Goal: Communication & Community: Answer question/provide support

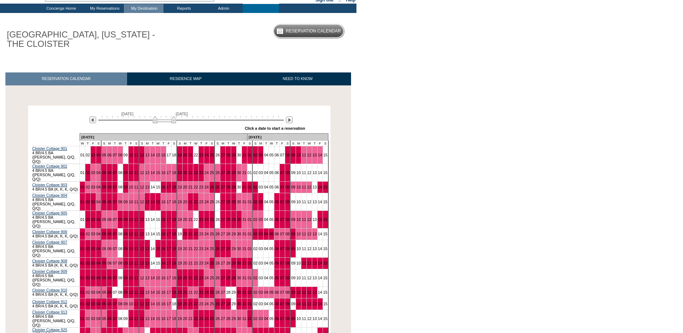
scroll to position [86, 0]
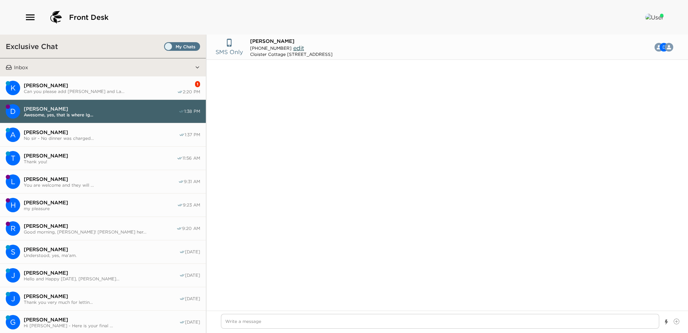
scroll to position [420, 0]
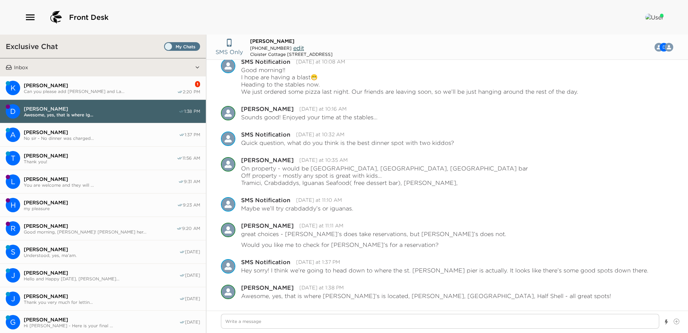
click at [60, 89] on span "Can you please add Chad and La..." at bounding box center [100, 91] width 153 height 5
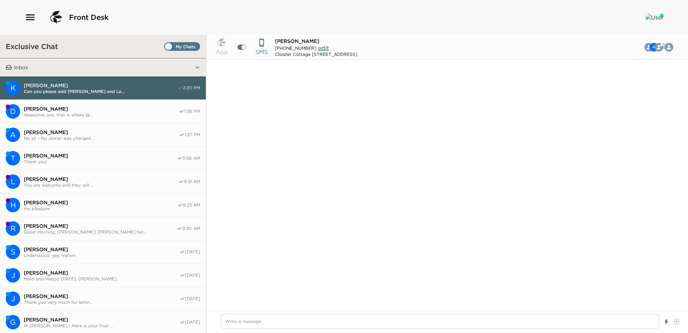
scroll to position [742, 0]
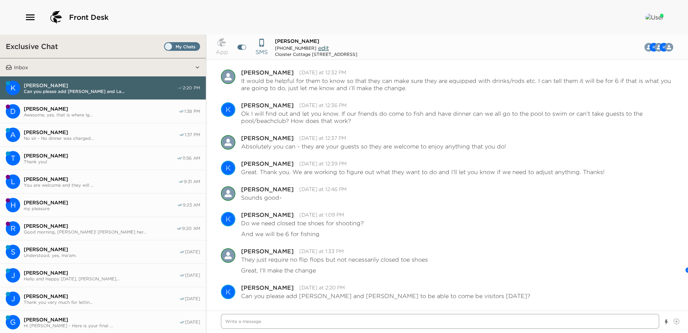
drag, startPoint x: 236, startPoint y: 320, endPoint x: 260, endPoint y: 321, distance: 23.5
click at [246, 320] on textarea "Write a message" at bounding box center [440, 321] width 438 height 15
type textarea "x"
type textarea "Y"
type textarea "x"
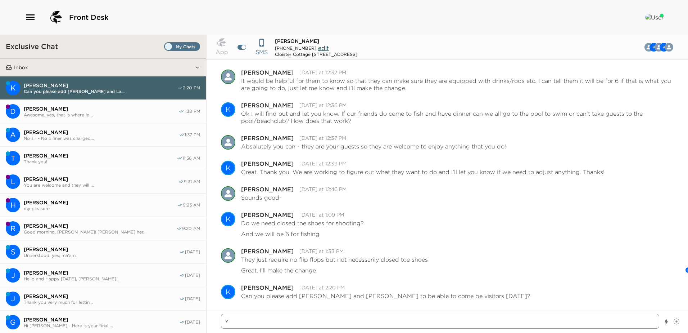
type textarea "Ye"
type textarea "x"
type textarea "Yes"
type textarea "x"
type textarea "Yes"
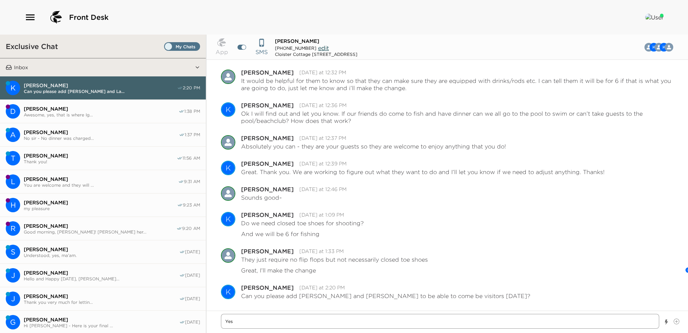
type textarea "x"
type textarea "Yes m"
type textarea "x"
type textarea "Yes ma"
type textarea "x"
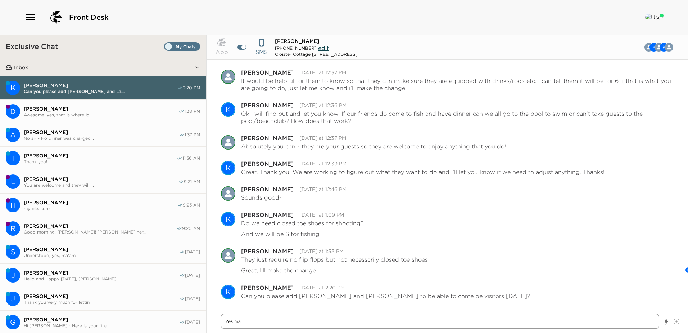
type textarea "Yes ma'"
type textarea "x"
type textarea "Yes ma'a"
type textarea "x"
type textarea "Yes ma'am"
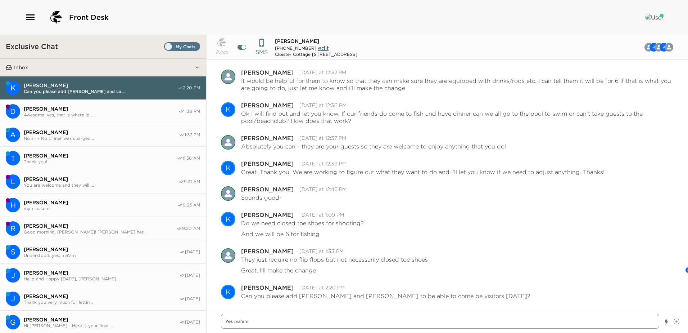
type textarea "x"
type textarea "Yes ma'am,"
type textarea "x"
type textarea "Yes ma'am,"
type textarea "x"
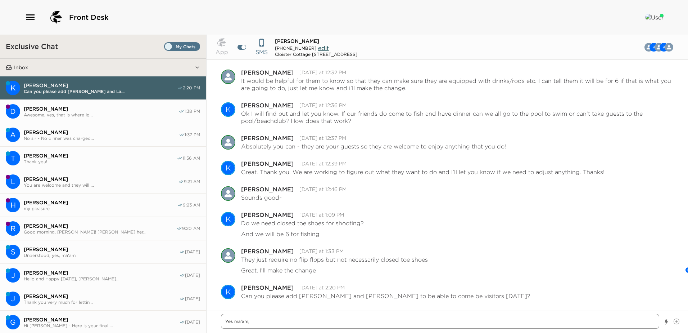
type textarea "Yes ma'am, I"
type textarea "x"
type textarea "Yes ma'am, I'"
type textarea "x"
type textarea "Yes ma'am, I'l"
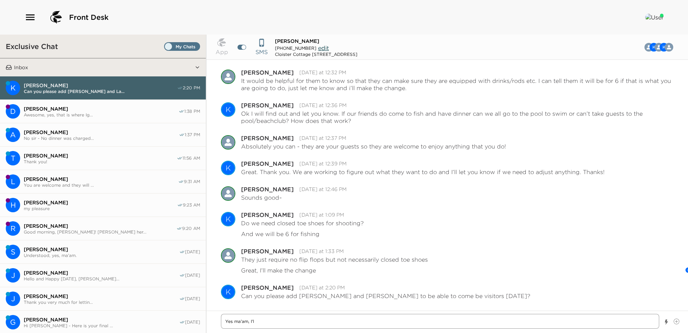
type textarea "x"
type textarea "Yes ma'am, I'll"
type textarea "x"
type textarea "Yes ma'am, I'll"
type textarea "x"
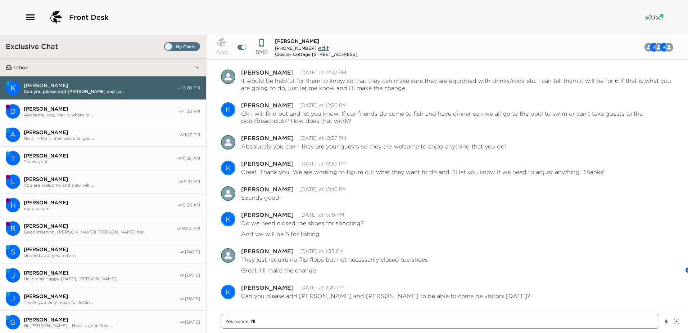
type textarea "Yes ma'am, I'll p"
type textarea "x"
type textarea "Yes ma'am, I'll pu"
type textarea "x"
type textarea "Yes ma'am, I'll put"
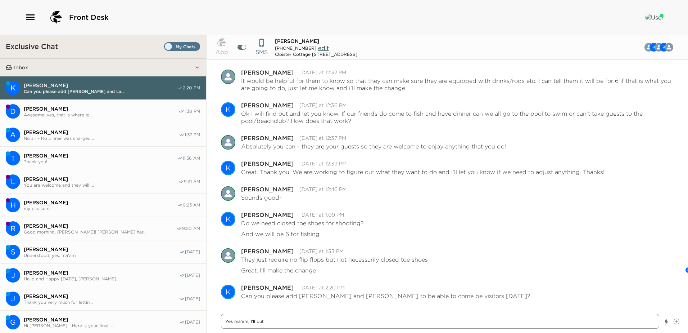
type textarea "x"
type textarea "Yes ma'am, I'll put"
type textarea "x"
type textarea "Yes ma'am, I'll put t"
type textarea "x"
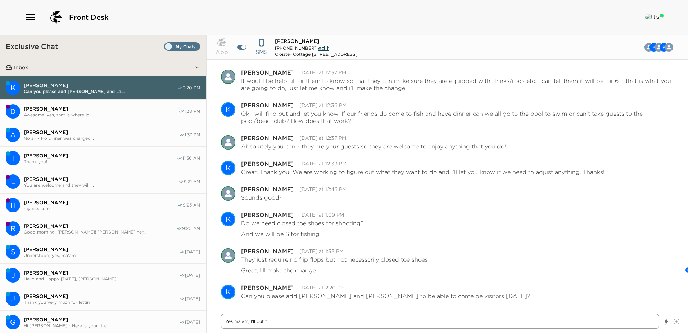
type textarea "Yes ma'am, I'll put th"
type textarea "x"
type textarea "Yes ma'am, I'll put the"
type textarea "x"
type textarea "Yes ma'am, I'll put the"
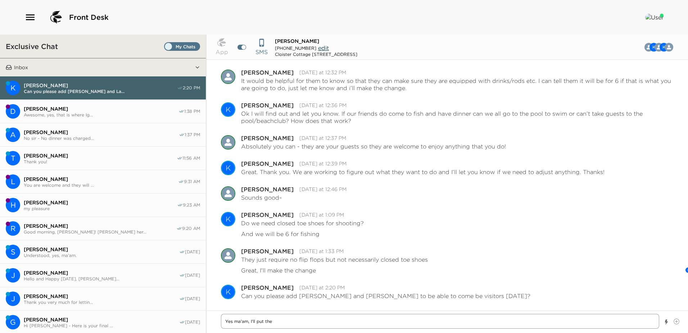
type textarea "x"
type textarea "Yes ma'am, I'll put the n"
type textarea "x"
type textarea "Yes ma'am, I'll put the na"
type textarea "x"
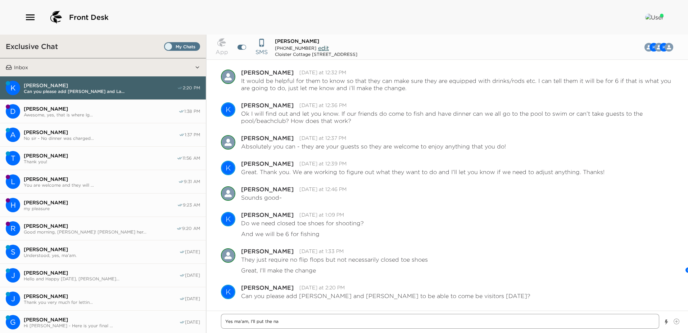
type textarea "Yes ma'am, I'll put the nam"
type textarea "x"
type textarea "Yes ma'am, I'll put the name"
type textarea "x"
type textarea "Yes ma'am, I'll put the name"
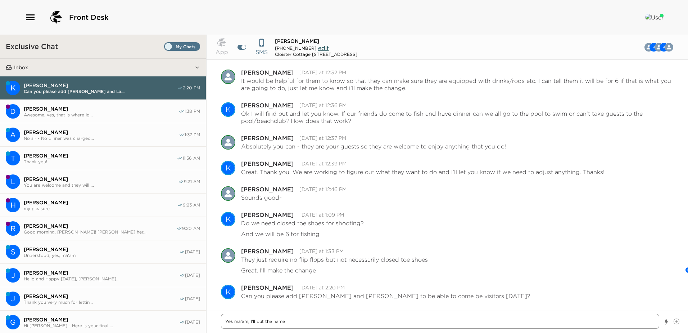
type textarea "x"
type textarea "Yes ma'am, I'll put the name u"
type textarea "x"
type textarea "Yes ma'am, I'll put the name un"
type textarea "x"
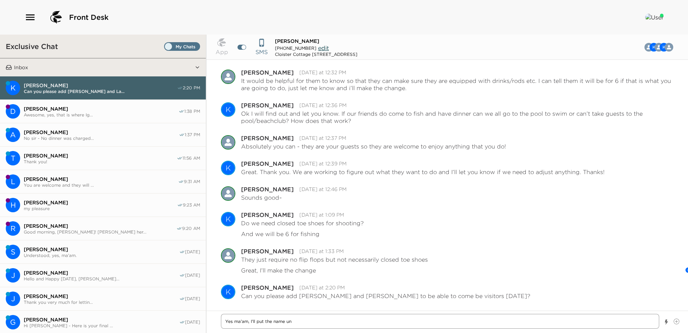
type textarea "Yes ma'am, I'll put the name und"
type textarea "x"
type textarea "Yes ma'am, I'll put the name unde"
type textarea "x"
type textarea "Yes ma'am, I'll put the name under"
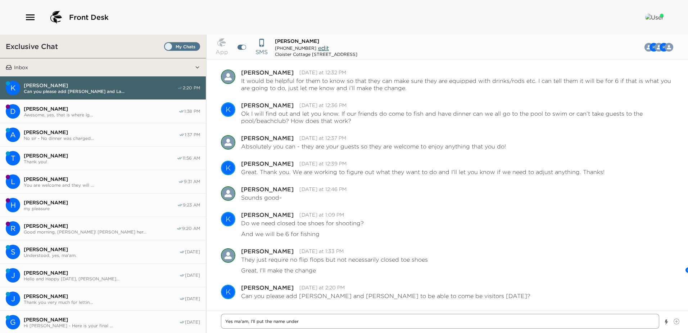
type textarea "x"
type textarea "Yes ma'am, I'll put the name under"
type textarea "x"
type textarea "Yes ma'am, I'll put the name under c"
type textarea "x"
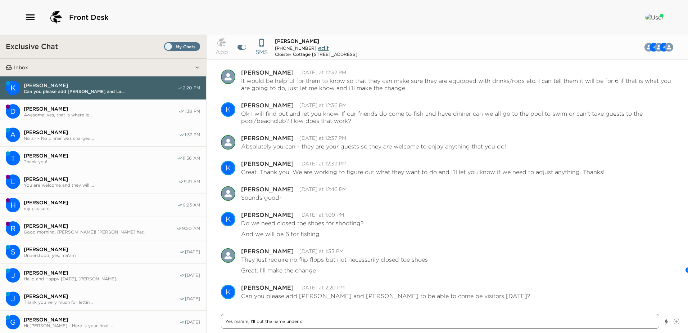
type textarea "Yes ma'am, I'll put the name under ch"
type textarea "x"
type textarea "Yes ma'am, I'll put the name under cha"
type textarea "x"
type textarea "Yes ma'am, I'll put the name under ch"
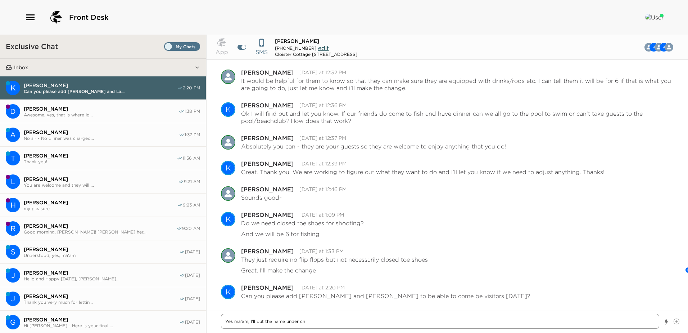
type textarea "x"
type textarea "Yes ma'am, I'll put the name under c"
type textarea "x"
type textarea "Yes ma'am, I'll put the name under C"
type textarea "x"
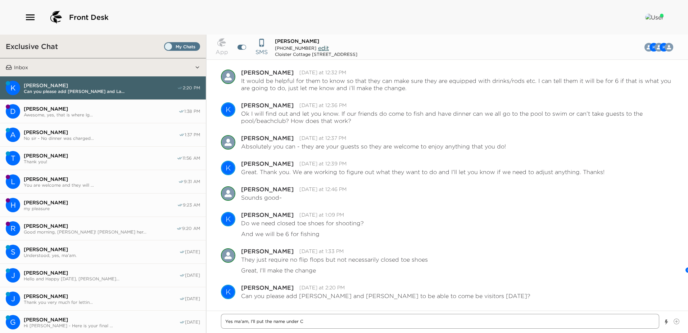
type textarea "Yes ma'am, I'll put the name under Ch"
type textarea "x"
type textarea "Yes ma'am, I'll put the name under Cha"
type textarea "x"
type textarea "Yes ma'am, I'll put the name under Chad"
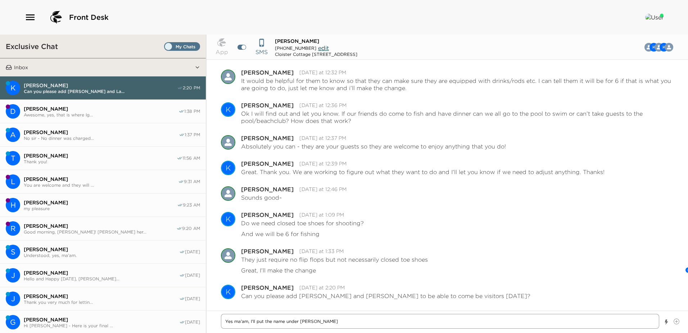
type textarea "x"
type textarea "Yes ma'am, I'll put the name under Chad"
type textarea "x"
type textarea "Yes ma'am, I'll put the name under Chad C"
type textarea "x"
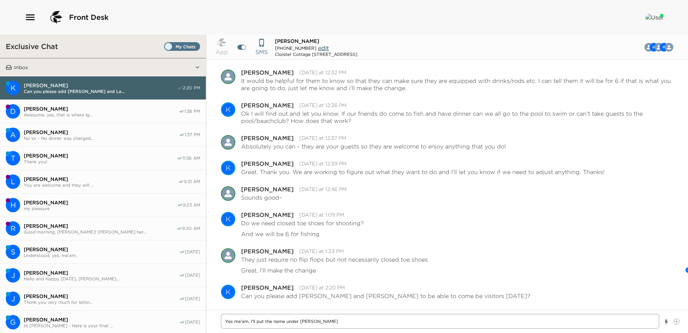
type textarea "Yes ma'am, I'll put the name under Chad Co"
type textarea "x"
type textarea "Yes ma'am, I'll put the name under Chad Cou"
type textarea "x"
type textarea "Yes ma'am, I'll put the name under Chad Coul"
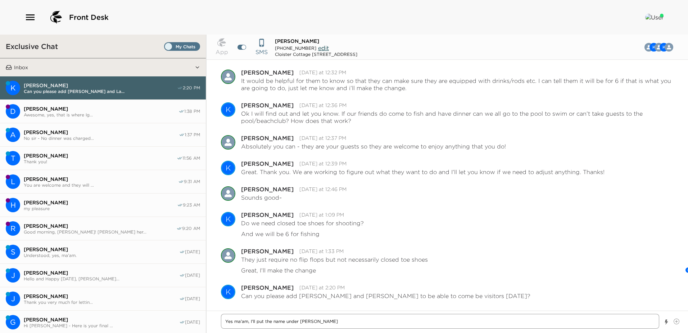
type textarea "x"
type textarea "Yes ma'am, I'll put the name under Chad Coult"
type textarea "x"
type textarea "Yes ma'am, I'll put the name under Chad Coulte"
type textarea "x"
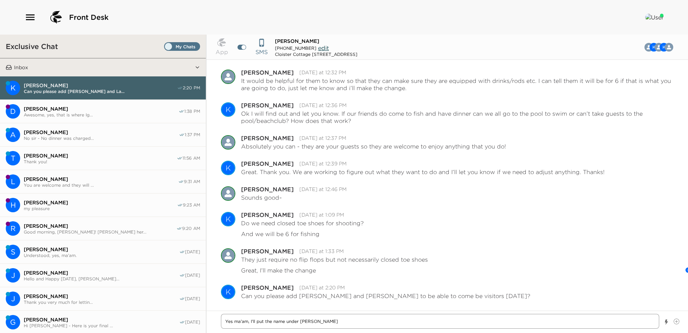
type textarea "Yes ma'am, I'll put the name under Chad Coulter"
type textarea "x"
type textarea "Yes ma'am, I'll put the name under Chad Coulter,"
type textarea "x"
type textarea "Yes ma'am, I'll put the name under Chad Coulter,"
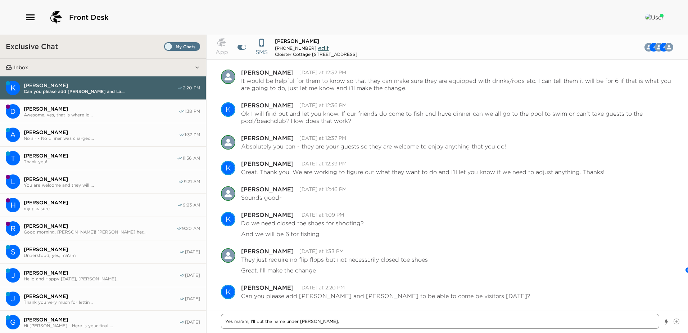
type textarea "x"
type textarea "Yes ma'am, I'll put the name under Chad Coulter, s"
type textarea "x"
type textarea "Yes ma'am, I'll put the name under Chad Coulter, so"
type textarea "x"
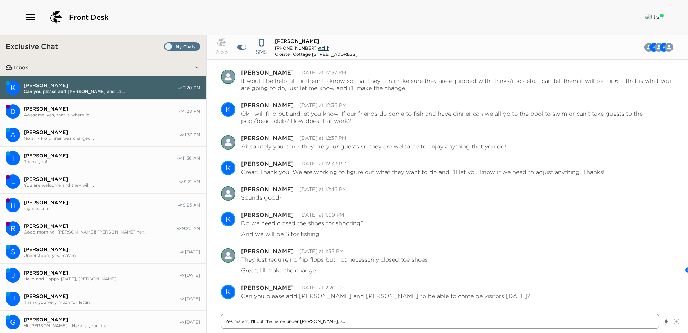
type textarea "Yes ma'am, I'll put the name under Chad Coulter, so"
type textarea "x"
type textarea "Yes ma'am, I'll put the name under Chad Coulter, so w"
type textarea "x"
type textarea "Yes ma'am, I'll put the name under Chad Coulter, so wh"
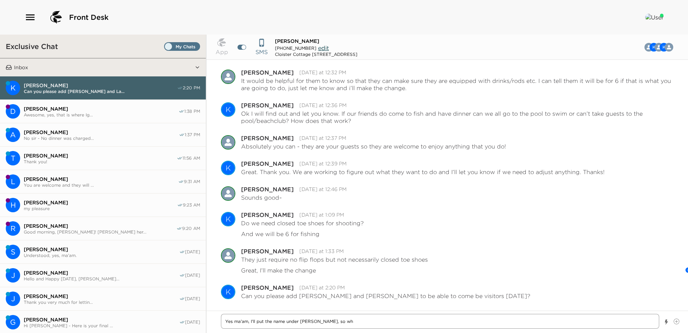
type textarea "x"
type textarea "Yes ma'am, I'll put the name under Chad Coulter, so whe"
type textarea "x"
type textarea "Yes ma'am, I'll put the name under Chad Coulter, so when"
type textarea "x"
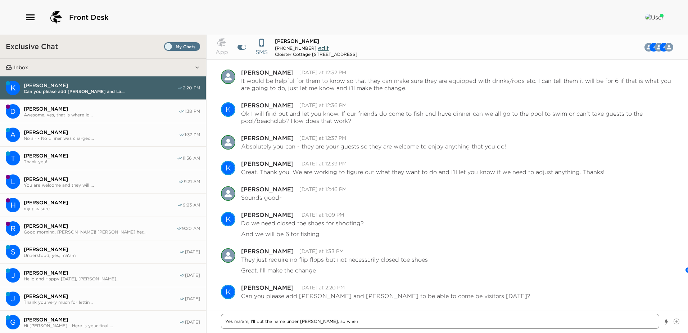
type textarea "Yes ma'am, I'll put the name under Chad Coulter, so when"
type textarea "x"
type textarea "Yes ma'am, I'll put the name under Chad Coulter, so when t"
type textarea "x"
type textarea "Yes ma'am, I'll put the name under Chad Coulter, so when th"
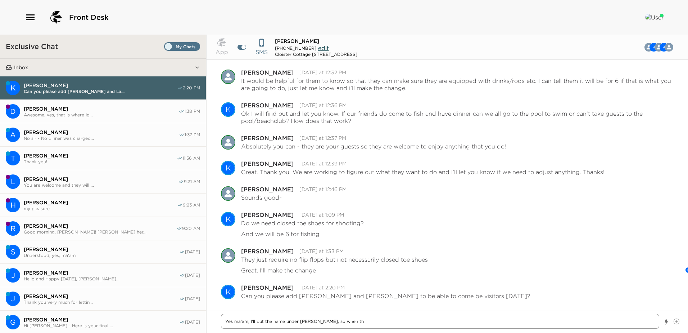
type textarea "x"
type textarea "Yes ma'am, I'll put the name under Chad Coulter, so when the"
type textarea "x"
type textarea "Yes ma'am, I'll put the name under Chad Coulter, so when they"
type textarea "x"
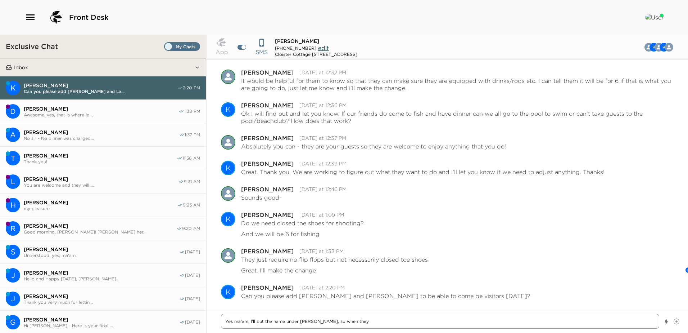
type textarea "Yes ma'am, I'll put the name under Chad Coulter, so when they"
type textarea "x"
type textarea "Yes ma'am, I'll put the name under Chad Coulter, so when they c"
type textarea "x"
type textarea "Yes ma'am, I'll put the name under Chad Coulter, so when they co"
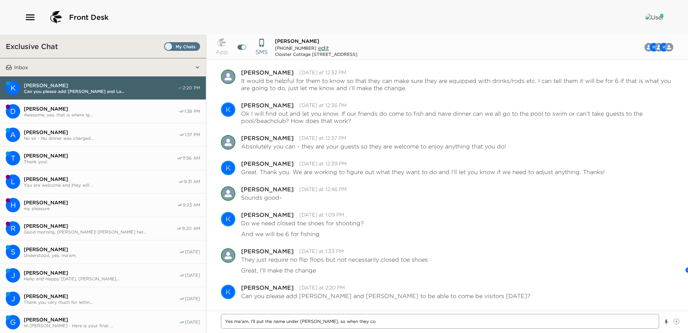
type textarea "x"
type textarea "Yes ma'am, I'll put the name under Chad Coulter, so when they com"
type textarea "x"
type textarea "Yes ma'am, I'll put the name under Chad Coulter, so when they come"
type textarea "x"
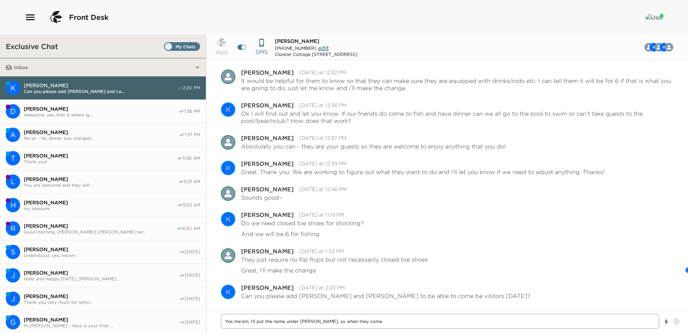
type textarea "Yes ma'am, I'll put the name under Chad Coulter, so when they come"
type textarea "x"
type textarea "Yes ma'am, I'll put the name under Chad Coulter, so when they come t"
type textarea "x"
type textarea "Yes ma'am, I'll put the name under Chad Coulter, so when they come to"
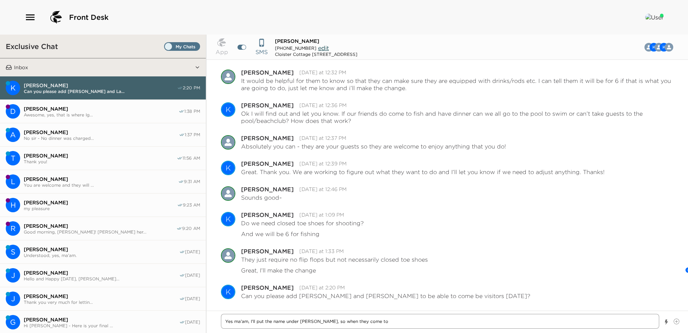
type textarea "x"
type textarea "Yes ma'am, I'll put the name under Chad Coulter, so when they come to"
type textarea "x"
type textarea "Yes ma'am, I'll put the name under Chad Coulter, so when they come to t"
type textarea "x"
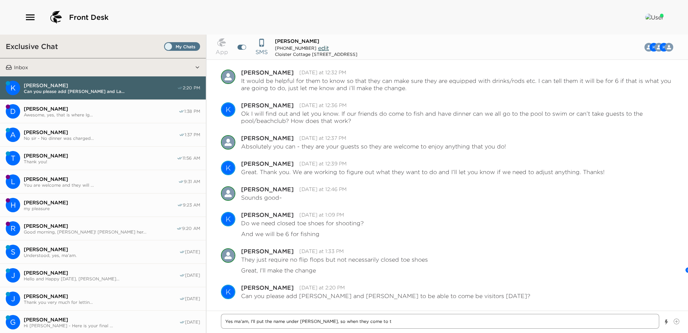
type textarea "Yes ma'am, I'll put the name under Chad Coulter, so when they come to th"
type textarea "x"
type textarea "Yes ma'am, I'll put the name under Chad Coulter, so when they come to the"
type textarea "x"
type textarea "Yes ma'am, I'll put the name under Chad Coulter, so when they come to the"
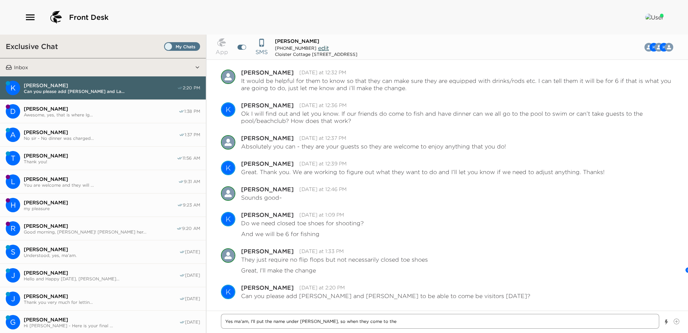
type textarea "x"
type textarea "Yes ma'am, I'll put the name under Chad Coulter, so when they come to the g"
type textarea "x"
type textarea "Yes ma'am, I'll put the name under Chad Coulter, so when they come to the ga"
type textarea "x"
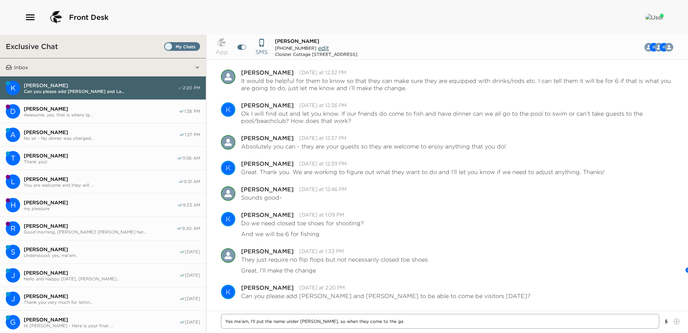
type textarea "Yes ma'am, I'll put the name under Chad Coulter, so when they come to the gat"
type textarea "x"
type textarea "Yes ma'am, I'll put the name under Chad Coulter, so when they come to the gate"
type textarea "x"
type textarea "Yes ma'am, I'll put the name under Chad Coulter, so when they come to the gate,"
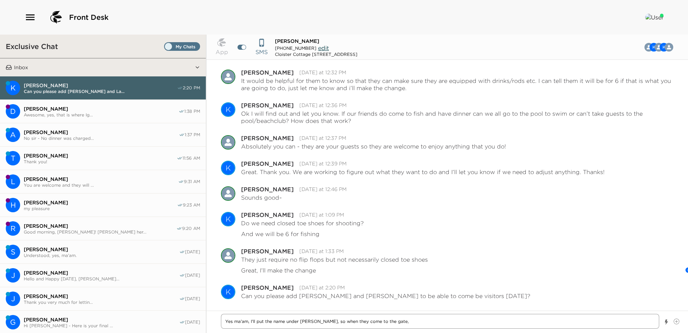
type textarea "x"
type textarea "Yes ma'am, I'll put the name under Chad Coulter, so when they come to the gate,"
type textarea "x"
type textarea "Yes ma'am, I'll put the name under Chad Coulter, so when they come to the gate,…"
type textarea "x"
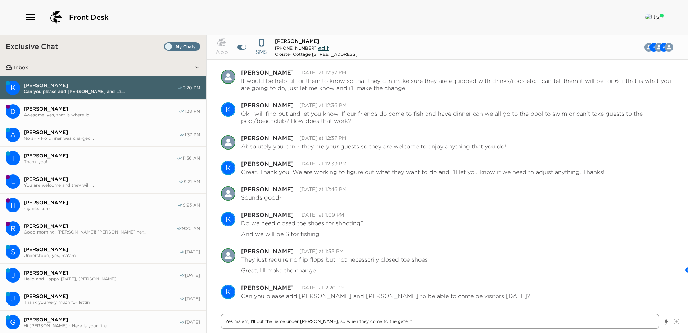
type textarea "Yes ma'am, I'll put the name under Chad Coulter, so when they come to the gate,…"
type textarea "x"
type textarea "Yes ma'am, I'll put the name under Chad Coulter, so when they come to the gate,…"
type textarea "x"
type textarea "Yes ma'am, I'll put the name under Chad Coulter, so when they come to the gate,…"
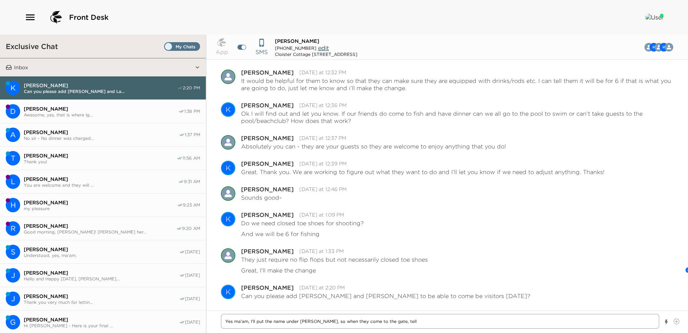
type textarea "x"
type textarea "Yes ma'am, I'll put the name under Chad Coulter, so when they come to the gate,…"
type textarea "x"
type textarea "Yes ma'am, I'll put the name under Chad Coulter, so when they come to the gate,…"
type textarea "x"
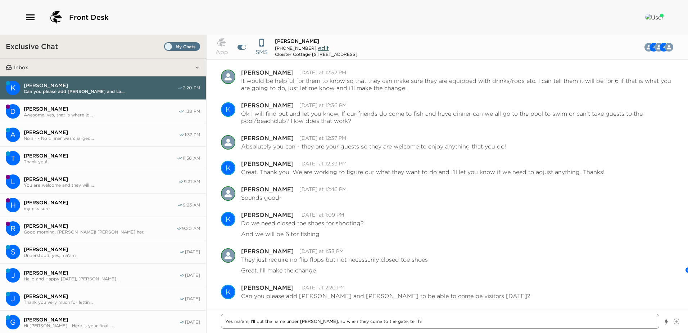
type textarea "Yes ma'am, I'll put the name under Chad Coulter, so when they come to the gate,…"
type textarea "x"
type textarea "Yes ma'am, I'll put the name under Chad Coulter, so when they come to the gate,…"
type textarea "x"
type textarea "Yes ma'am, I'll put the name under Chad Coulter, so when they come to the gate,…"
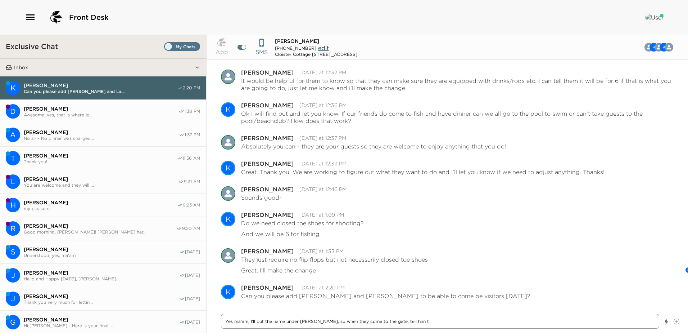
type textarea "x"
type textarea "Yes ma'am, I'll put the name under Chad Coulter, so when they come to the gate,…"
type textarea "x"
type textarea "Yes ma'am, I'll put the name under Chad Coulter, so when they come to the gate,…"
type textarea "x"
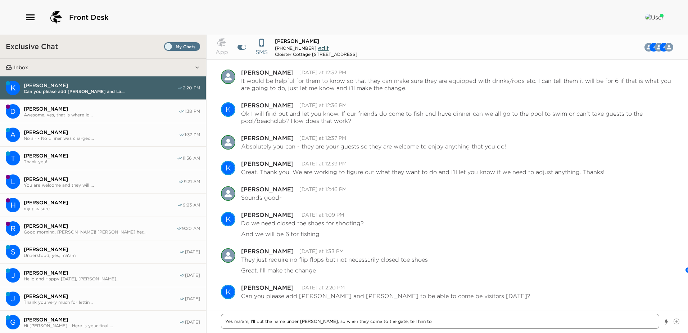
type textarea "Yes ma'am, I'll put the name under Chad Coulter, so when they come to the gate,…"
type textarea "x"
type textarea "Yes ma'am, I'll put the name under Chad Coulter, so when they come to the gate,…"
type textarea "x"
type textarea "Yes ma'am, I'll put the name under Chad Coulter, so when they come to the gate,…"
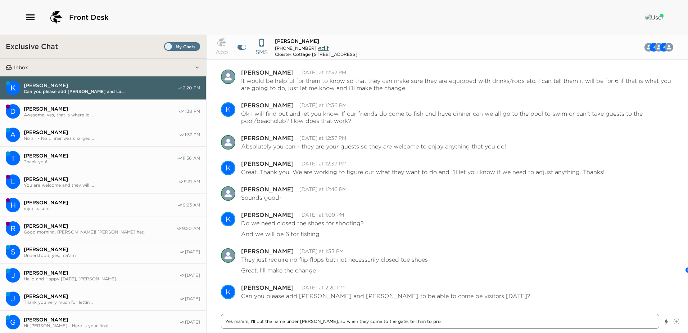
type textarea "x"
type textarea "Yes ma'am, I'll put the name under Chad Coulter, so when they come to the gate,…"
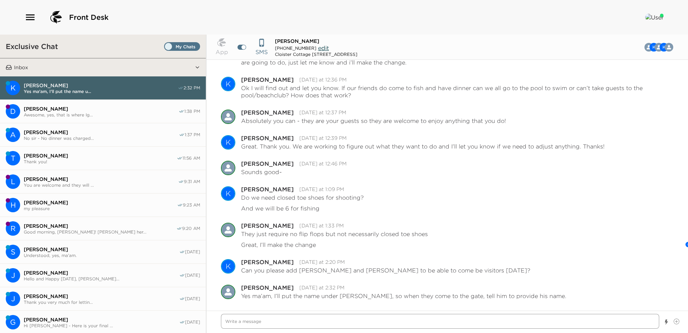
scroll to position [785, 0]
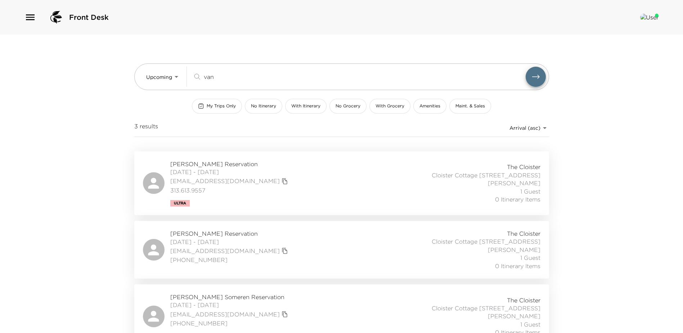
scroll to position [22, 0]
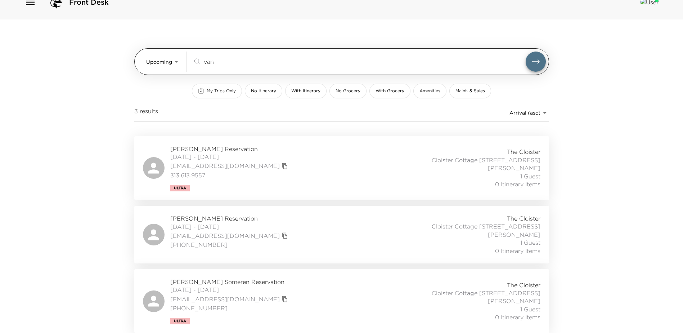
drag, startPoint x: 216, startPoint y: 55, endPoint x: 195, endPoint y: 54, distance: 20.9
click at [195, 57] on div "van ​" at bounding box center [359, 61] width 333 height 9
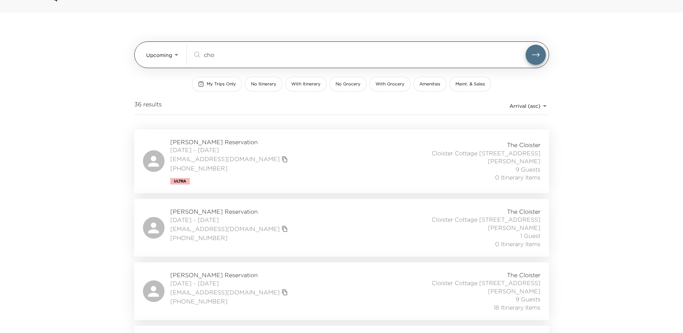
scroll to position [0, 0]
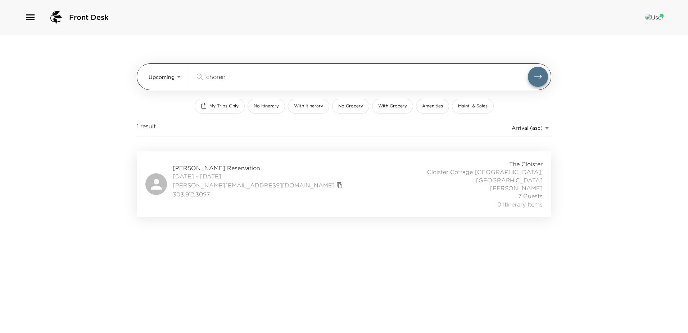
click at [528, 67] on button "submit" at bounding box center [538, 77] width 20 height 20
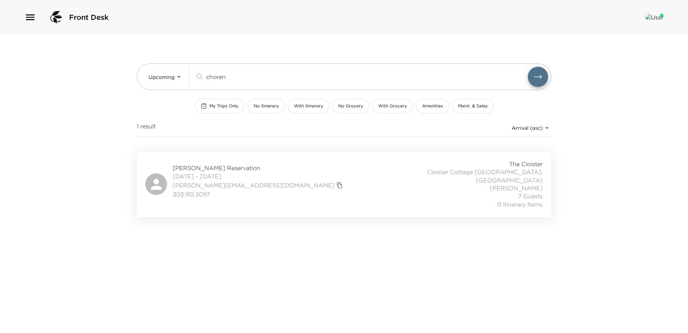
click at [231, 201] on div "Pernell Choren Reservation 12/21/2025 - 12/28/2025 pernell.choren@gmail.com 303…" at bounding box center [259, 184] width 172 height 40
drag, startPoint x: 241, startPoint y: 77, endPoint x: 84, endPoint y: 63, distance: 158.0
click at [84, 63] on div "Front Desk Upcoming Upcoming choren ​ My Trips Only No Itinerary With Itinerary…" at bounding box center [344, 166] width 688 height 333
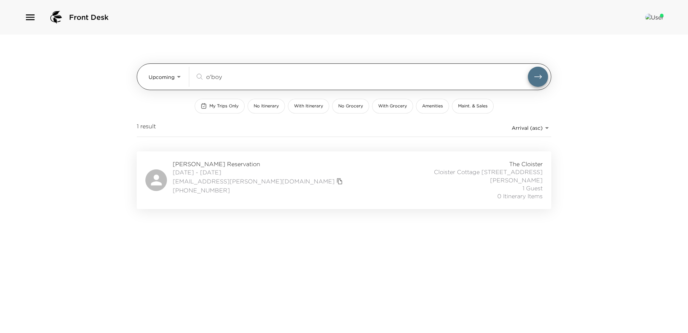
drag, startPoint x: 229, startPoint y: 76, endPoint x: 191, endPoint y: 74, distance: 38.2
click at [198, 75] on div "o'boy ​" at bounding box center [361, 76] width 333 height 9
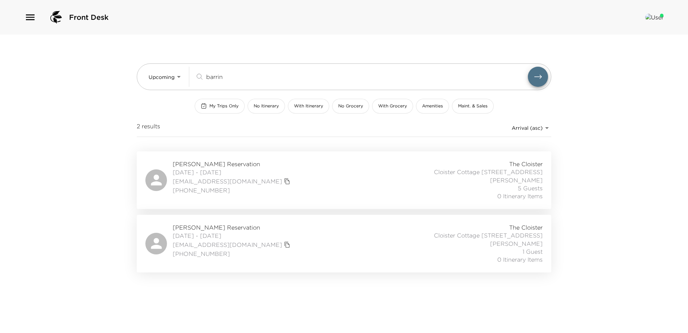
drag, startPoint x: 239, startPoint y: 78, endPoint x: 80, endPoint y: 72, distance: 159.2
click at [80, 72] on div "Front Desk Upcoming Upcoming barrin ​ My Trips Only No Itinerary With Itinerary…" at bounding box center [344, 166] width 688 height 333
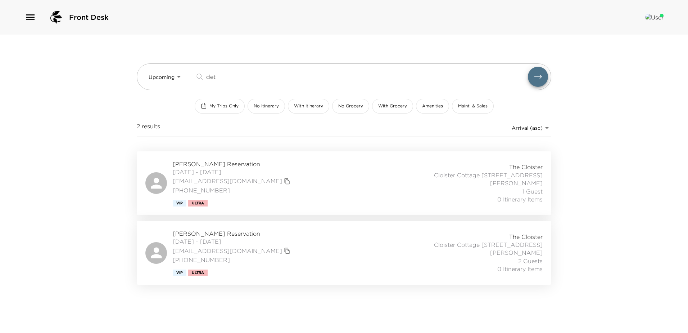
type input "det"
click at [326, 200] on div "Julie Detherage Reservation 12/27/2025 - 01/03/2026 ajd1514@aol.com 317-873-225…" at bounding box center [343, 183] width 397 height 46
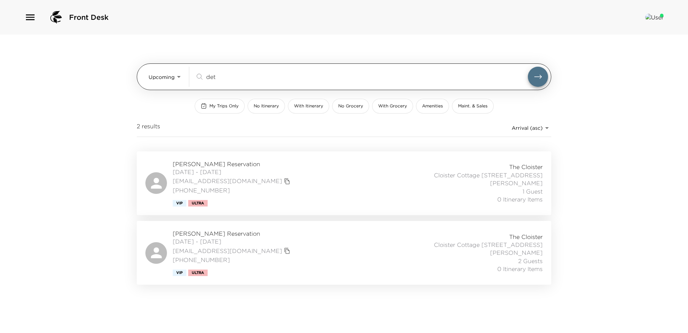
drag, startPoint x: 225, startPoint y: 77, endPoint x: 210, endPoint y: 73, distance: 15.8
click at [210, 73] on input "det" at bounding box center [367, 76] width 322 height 8
click at [228, 77] on input "det" at bounding box center [367, 76] width 322 height 8
drag, startPoint x: 228, startPoint y: 77, endPoint x: 212, endPoint y: 76, distance: 16.2
click at [212, 76] on input "det" at bounding box center [367, 76] width 322 height 8
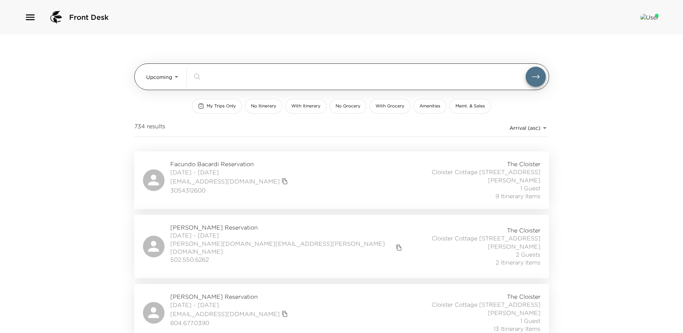
click at [174, 75] on body "Front Desk Upcoming Upcoming ​ My Trips Only No Itinerary With Itinerary No Gro…" at bounding box center [341, 166] width 683 height 333
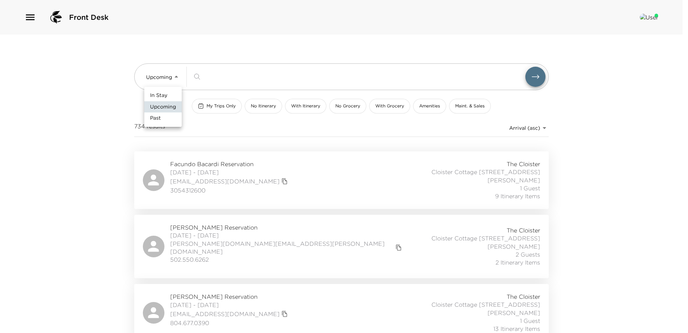
click at [155, 95] on span "In Stay" at bounding box center [158, 95] width 17 height 7
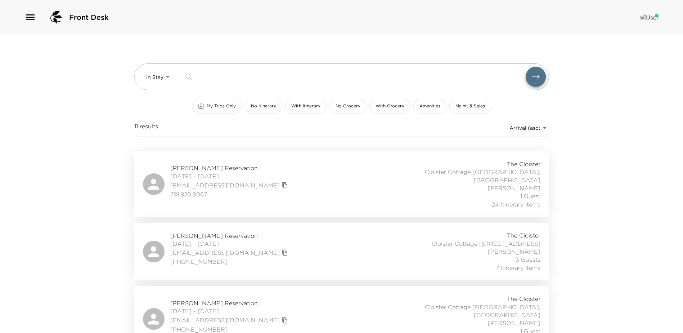
drag, startPoint x: 206, startPoint y: 103, endPoint x: 222, endPoint y: 116, distance: 20.0
click at [207, 103] on span "My Trips Only" at bounding box center [221, 106] width 29 height 6
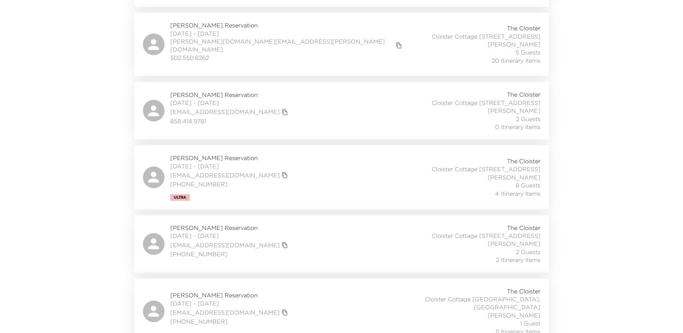
scroll to position [274, 0]
click at [274, 296] on div "Mary Beth McLean Reservation 10/01/2025 - 10/08/2025 hhmclean@comcast.net 630 4…" at bounding box center [341, 310] width 397 height 48
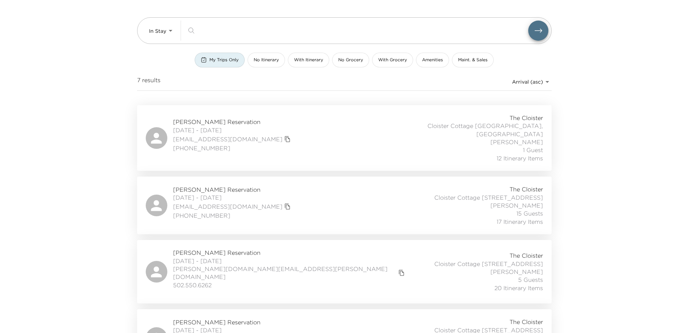
scroll to position [0, 0]
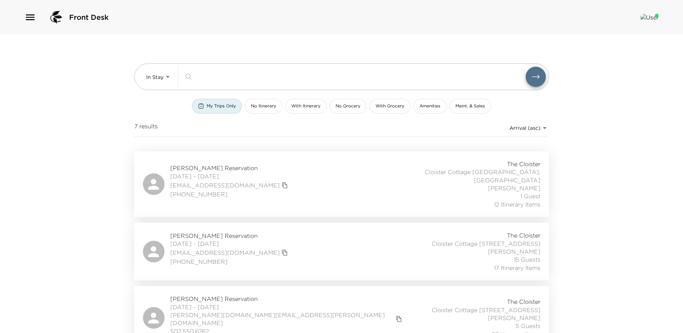
click at [213, 104] on span "My Trips Only" at bounding box center [221, 106] width 29 height 6
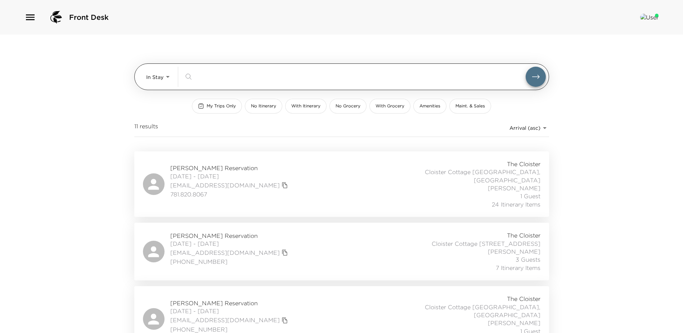
click at [168, 76] on body "Front Desk In Stay In-Stay ​ My Trips Only No Itinerary With Itinerary No Groce…" at bounding box center [341, 166] width 683 height 333
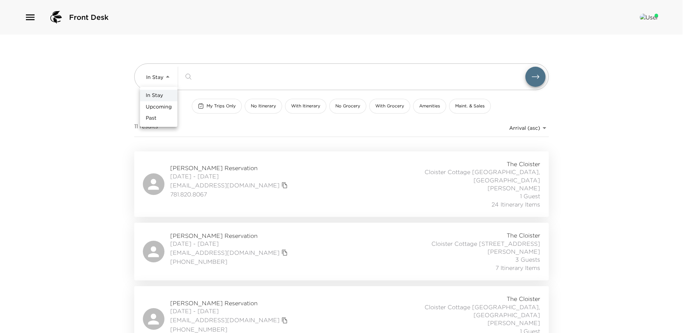
click at [154, 104] on span "Upcoming" at bounding box center [159, 106] width 26 height 7
type input "Upcoming"
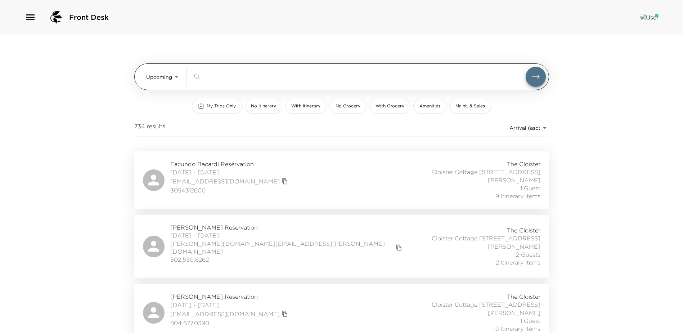
click at [210, 76] on input "search" at bounding box center [365, 76] width 322 height 8
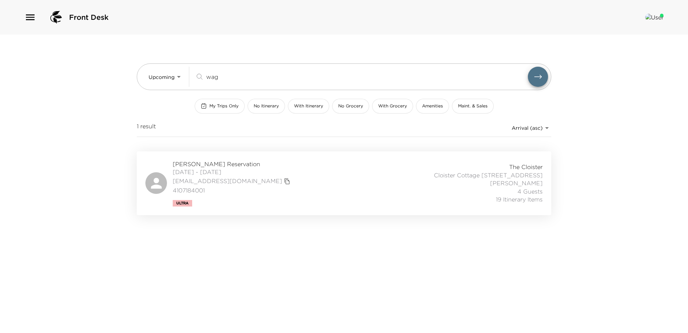
type input "wag"
click at [298, 182] on div "Anne Wagner Reservation 10/08/2025 - 10/13/2025 annewagner1124@gmail.com 410718…" at bounding box center [343, 183] width 397 height 46
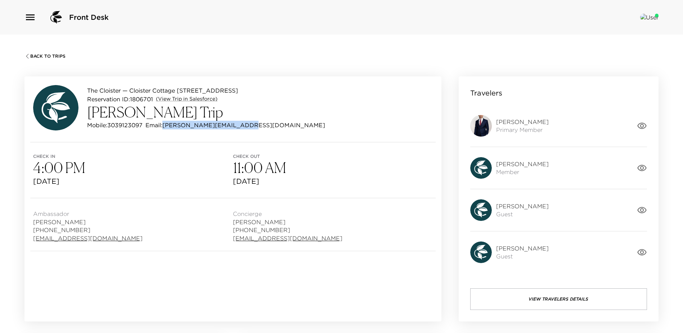
drag, startPoint x: 284, startPoint y: 133, endPoint x: 185, endPoint y: 136, distance: 98.7
click at [185, 136] on div "The Cloister — Cloister Cottage 912 Sea Island, GA Reservation ID: 1806701 (Vie…" at bounding box center [232, 109] width 417 height 66
copy p "pernell.choren@gmail.com"
drag, startPoint x: 159, startPoint y: 132, endPoint x: 116, endPoint y: 132, distance: 43.6
click at [116, 129] on div "Mobile: 3039123097 Email: pernell.choren@gmail.com" at bounding box center [206, 125] width 238 height 9
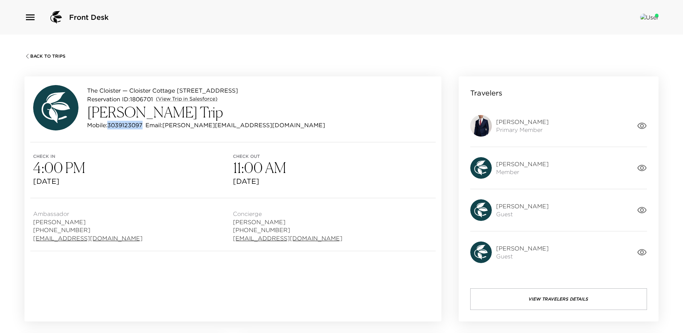
copy p "3039123097"
click at [207, 102] on link "(View Trip in Salesforce)" at bounding box center [187, 98] width 62 height 7
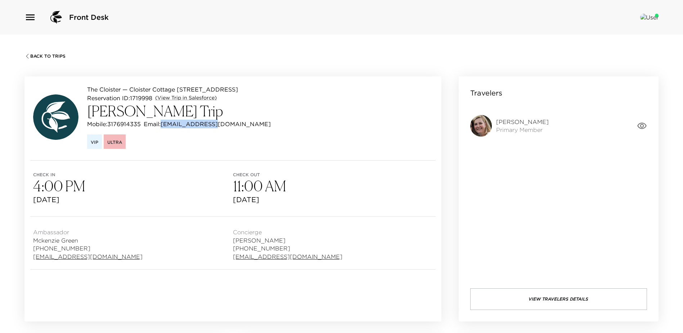
drag, startPoint x: 246, startPoint y: 132, endPoint x: 183, endPoint y: 136, distance: 62.4
click at [183, 128] on div "Mobile: [PHONE_NUMBER] Email: [EMAIL_ADDRESS][DOMAIN_NAME]" at bounding box center [179, 124] width 184 height 9
copy p "[EMAIL_ADDRESS][DOMAIN_NAME]"
drag, startPoint x: 156, startPoint y: 129, endPoint x: 114, endPoint y: 131, distance: 42.2
click at [114, 128] on div "Mobile: [PHONE_NUMBER] Email: [EMAIL_ADDRESS][DOMAIN_NAME]" at bounding box center [179, 124] width 184 height 9
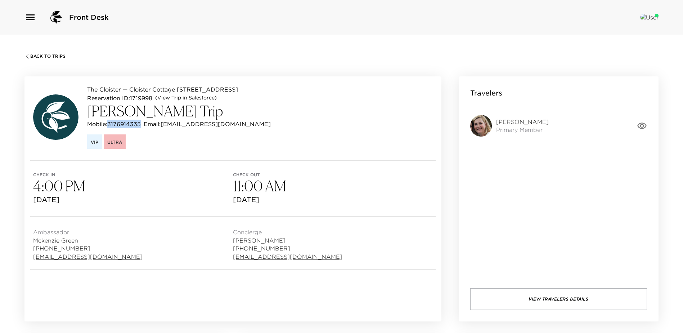
copy p "3176914335"
click at [201, 102] on link "(View Trip in Salesforce)" at bounding box center [186, 97] width 62 height 7
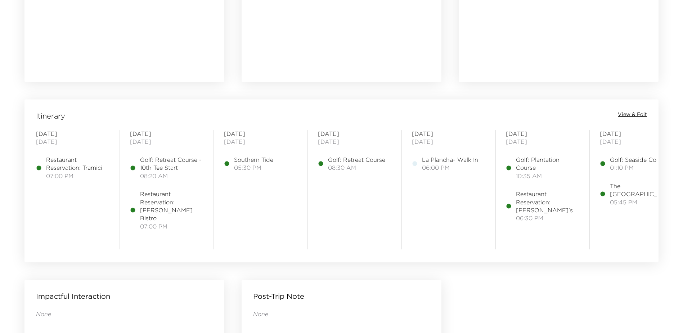
scroll to position [504, 0]
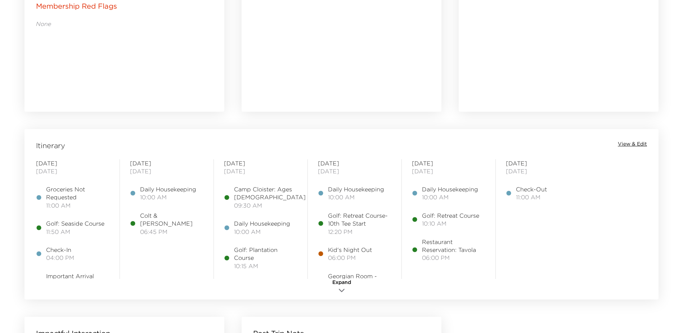
scroll to position [459, 0]
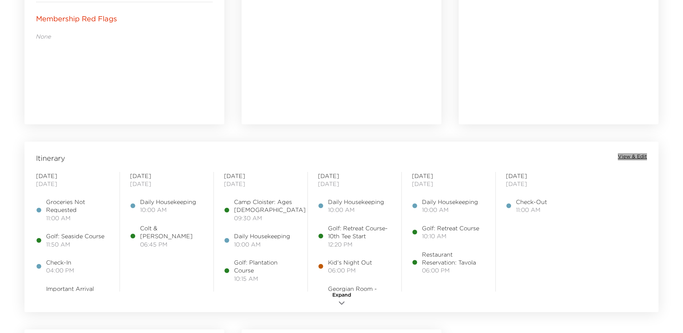
click at [633, 157] on span "View & Edit" at bounding box center [632, 156] width 29 height 7
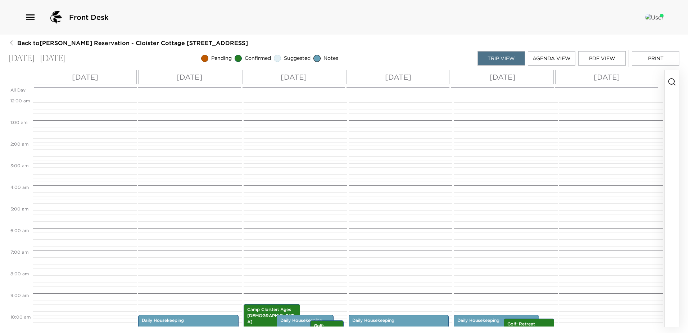
scroll to position [205, 0]
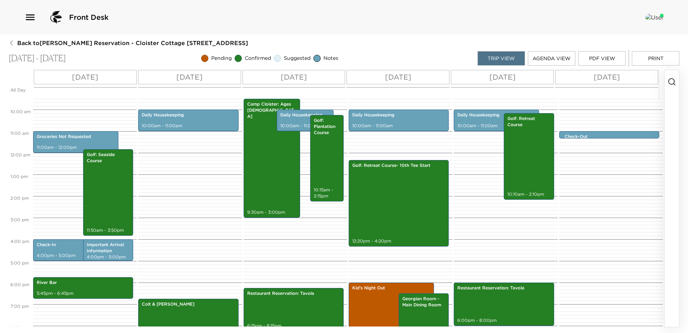
click at [194, 76] on p "[DATE]" at bounding box center [189, 77] width 26 height 11
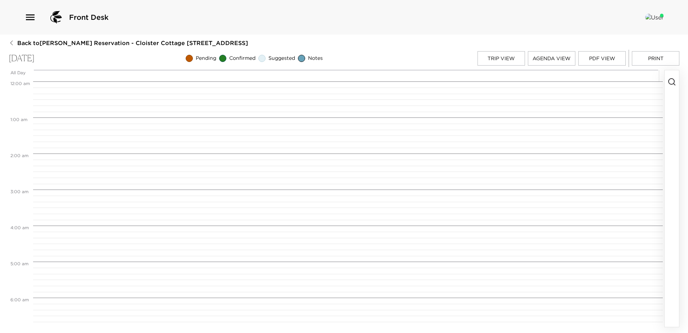
scroll to position [360, 0]
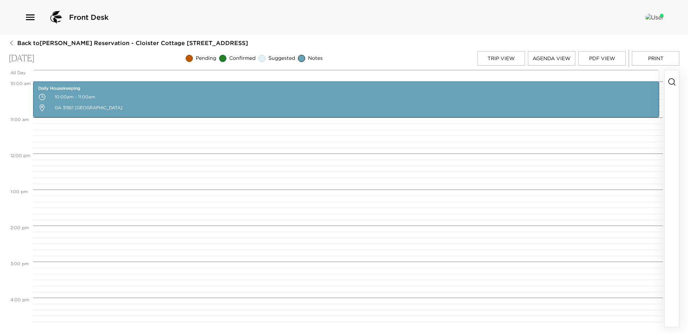
click at [671, 79] on circle "button" at bounding box center [672, 81] width 6 height 6
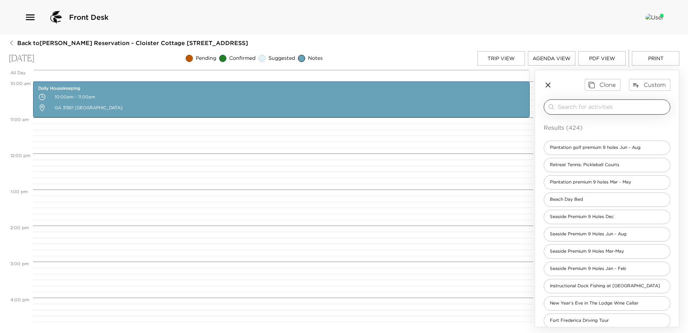
click at [565, 107] on input "search" at bounding box center [612, 107] width 109 height 8
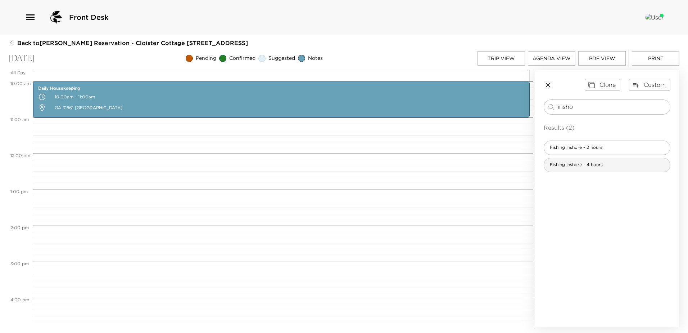
type input "insho"
click at [567, 168] on span "Fishing Inshore - 4 hours" at bounding box center [576, 165] width 64 height 6
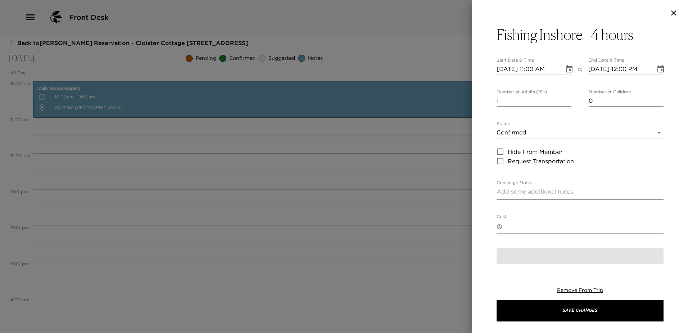
type textarea "You are confirmed for the 4-hour Inshore Fishing. Location: Coastal Experience …"
type textarea "$695 - first 2 people/$50.00 each additional person plus 24% service charge and…"
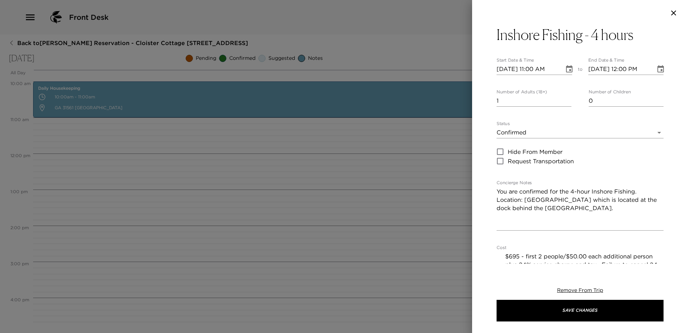
click at [565, 69] on icon "Choose date, selected date is Oct 9, 2025" at bounding box center [569, 69] width 9 height 9
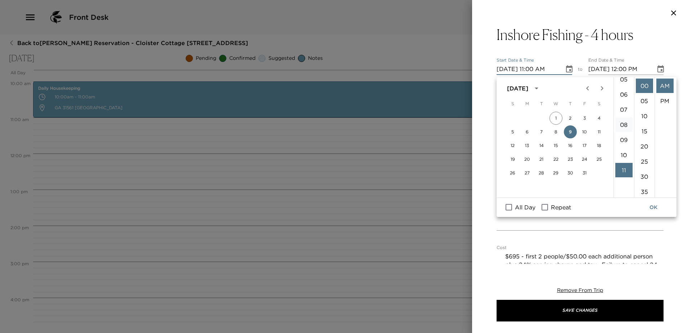
click at [621, 132] on li "08" at bounding box center [624, 124] width 17 height 14
type input "10/09/2025 08:00 AM"
click at [654, 208] on button "OK" at bounding box center [653, 207] width 23 height 13
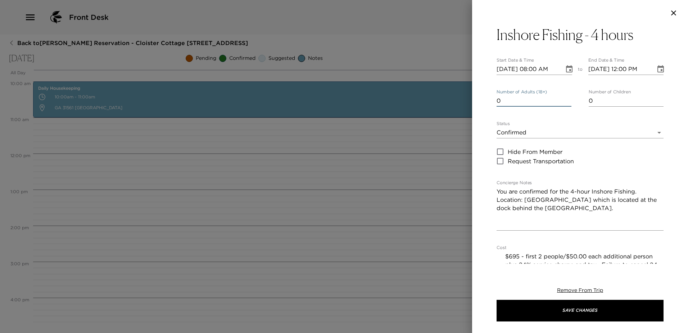
type input "0"
click at [566, 106] on input "0" at bounding box center [534, 101] width 75 height 12
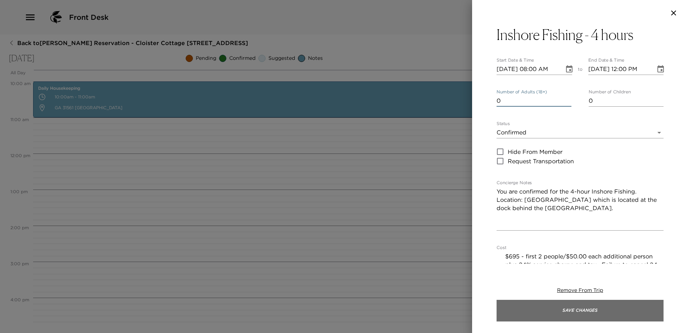
click at [571, 305] on button "Save Changes" at bounding box center [580, 311] width 167 height 22
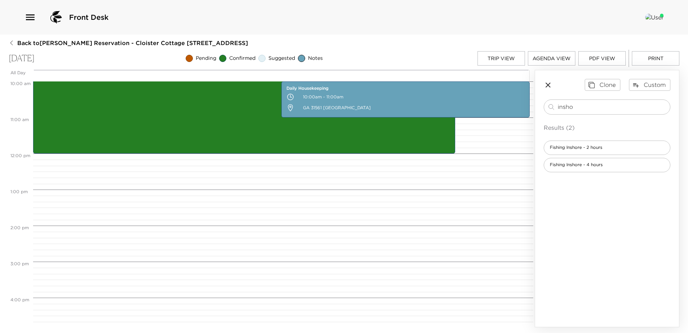
click at [495, 57] on button "Trip View" at bounding box center [502, 58] width 48 height 14
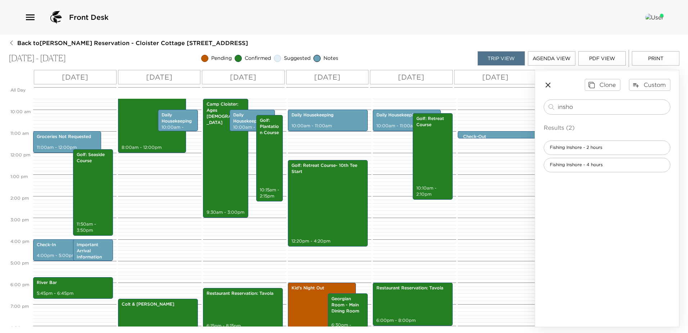
scroll to position [209, 0]
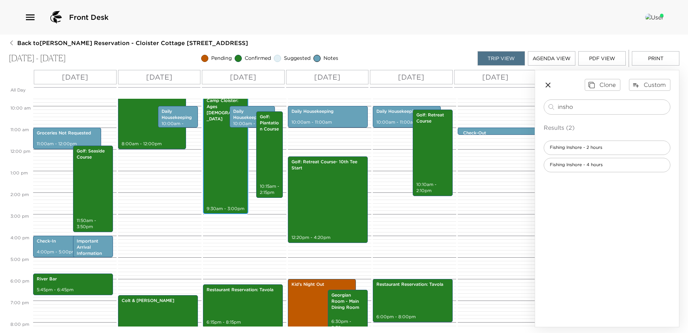
click at [217, 172] on div "Camp Cloister: Ages 5-14 9:30am - 3:00pm" at bounding box center [225, 154] width 41 height 117
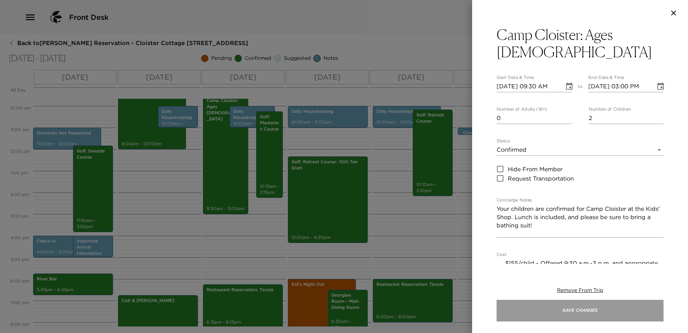
click at [588, 312] on button "Save Changes" at bounding box center [580, 311] width 167 height 22
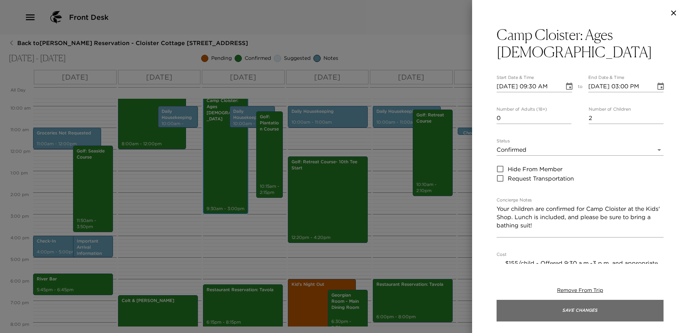
scroll to position [206, 0]
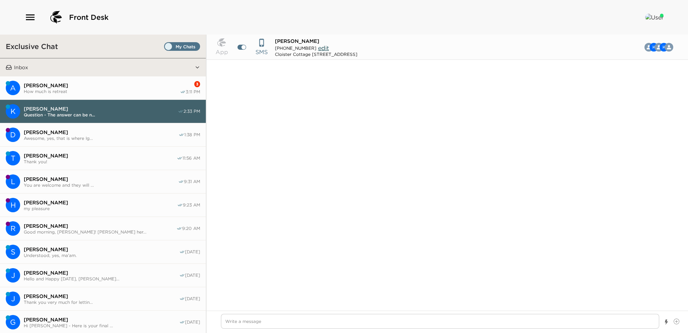
scroll to position [785, 0]
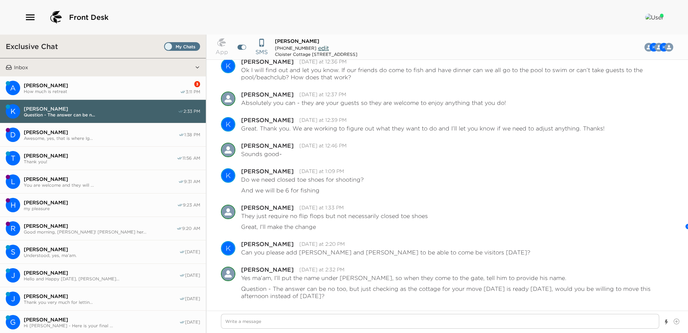
click at [81, 89] on span "How much is retreat" at bounding box center [102, 91] width 156 height 5
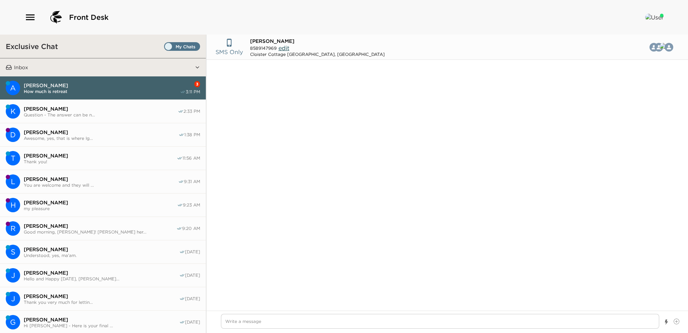
scroll to position [780, 0]
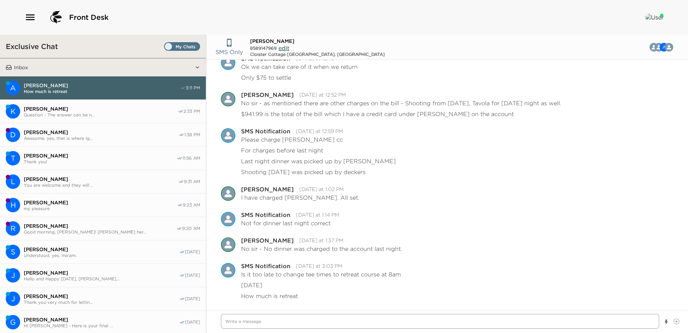
click at [232, 320] on textarea "Write a message" at bounding box center [440, 321] width 438 height 15
type textarea "x"
type textarea "R"
type textarea "x"
type textarea "Re"
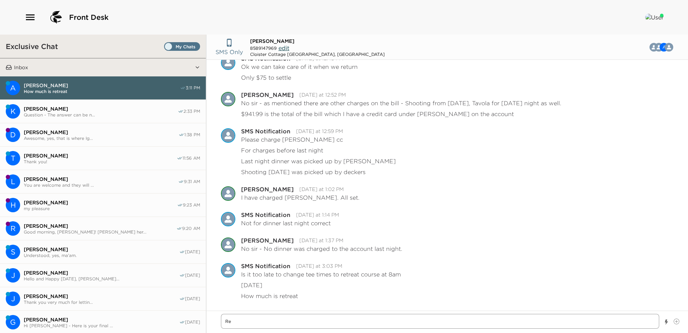
type textarea "x"
type textarea "Ret"
type textarea "x"
type textarea "Retr"
type textarea "x"
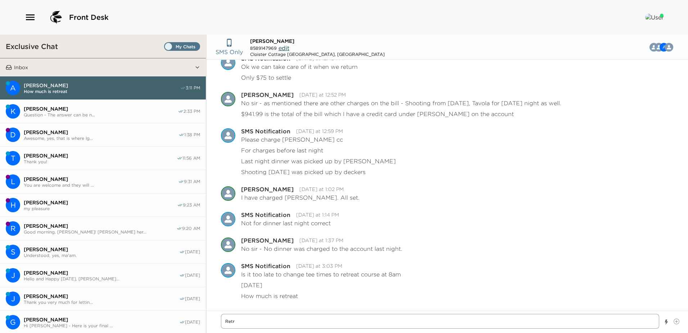
type textarea "Retre"
type textarea "x"
type textarea "Retrea"
type textarea "x"
type textarea "Retreat"
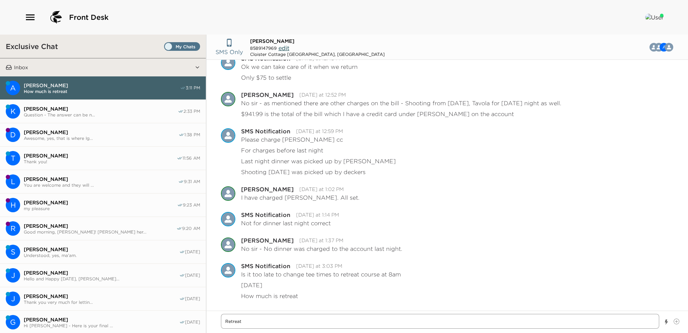
type textarea "x"
type textarea "Retreat"
type textarea "x"
type textarea "Retreat d"
type textarea "x"
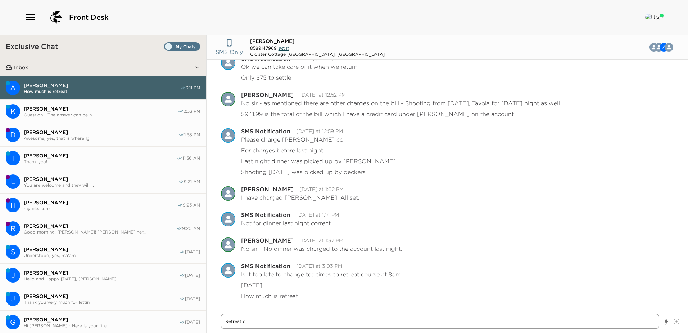
type textarea "Retreat do"
type textarea "x"
type textarea "Retreat doe"
type textarea "x"
type textarea "Retreat does"
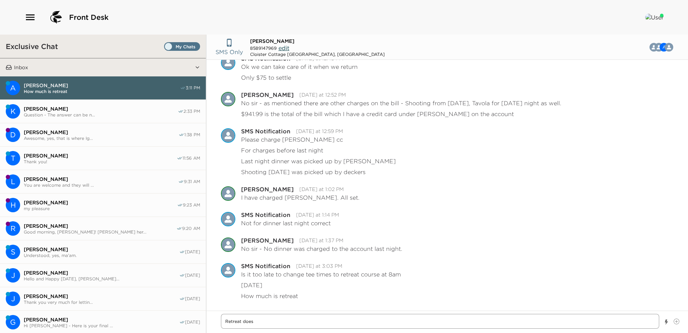
type textarea "x"
type textarea "Retreat doesn"
type textarea "x"
type textarea "Retreat doesn'"
type textarea "x"
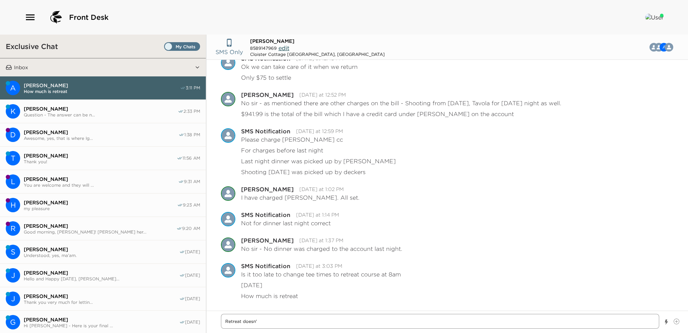
type textarea "Retreat doesn't"
type textarea "x"
type textarea "Retreat doesn't"
type textarea "x"
type textarea "Retreat doesn't h"
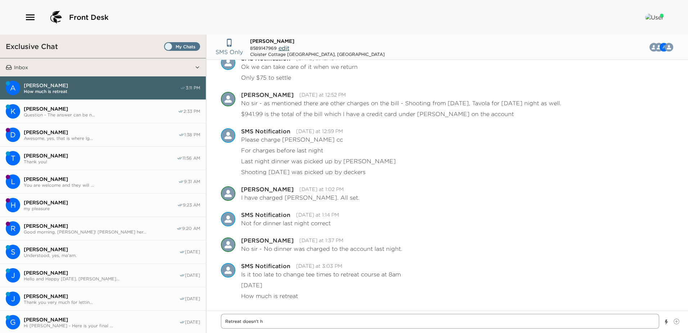
type textarea "x"
type textarea "Retreat doesn't ha"
type textarea "x"
type textarea "Retreat doesn't hav"
type textarea "x"
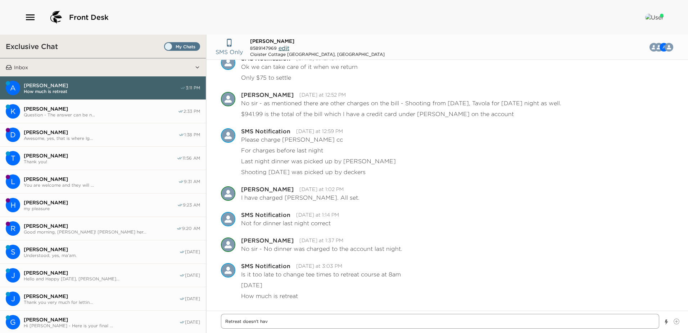
type textarea "Retreat doesn't have"
type textarea "x"
type textarea "Retreat doesn't have"
type textarea "x"
type textarea "Retreat doesn't have a"
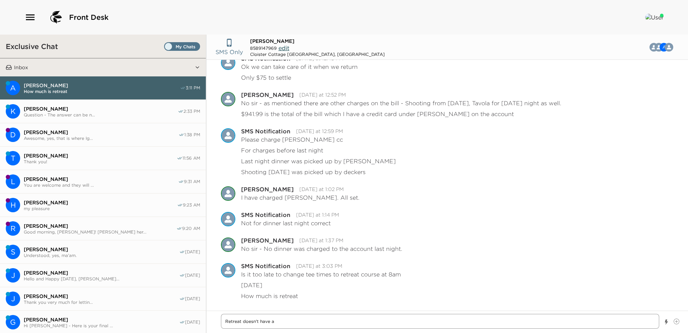
type textarea "x"
type textarea "Retreat doesn't have an"
type textarea "x"
type textarea "Retreat doesn't have an"
type textarea "x"
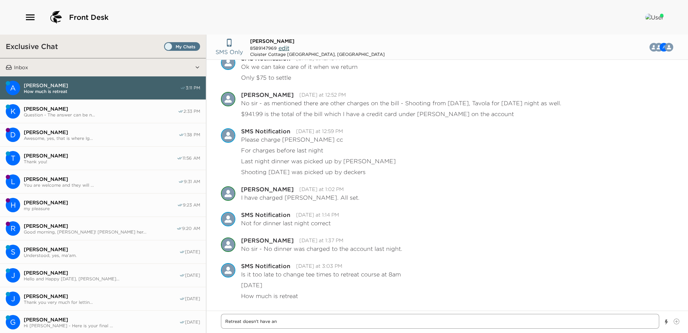
type textarea "Retreat doesn't have an 8"
type textarea "x"
type textarea "Retreat doesn't have an 8a"
type textarea "x"
type textarea "Retreat doesn't have an 8am"
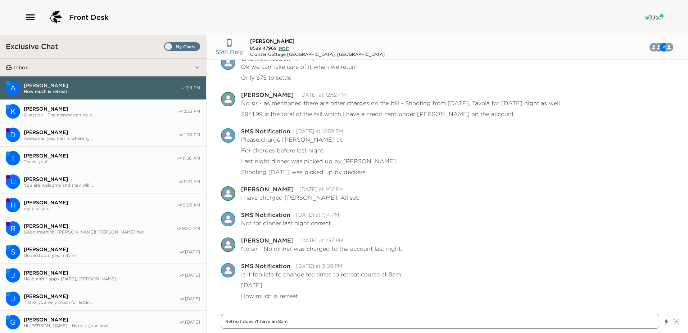
type textarea "x"
type textarea "Retreat doesn't have an 8am"
type textarea "x"
type textarea "Retreat doesn't have an 8am a"
type textarea "x"
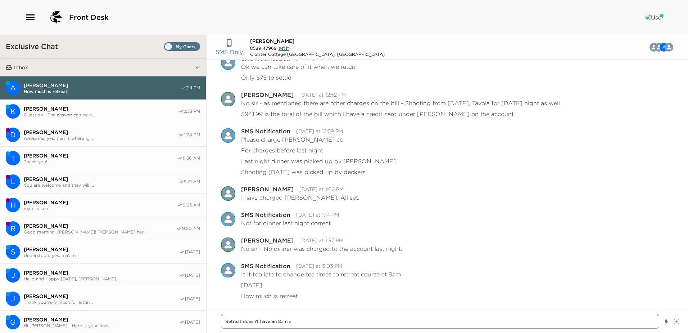
type textarea "Retreat doesn't have an 8am av"
type textarea "x"
type textarea "Retreat doesn't have an 8am ava"
type textarea "x"
type textarea "Retreat doesn't have an 8am avai"
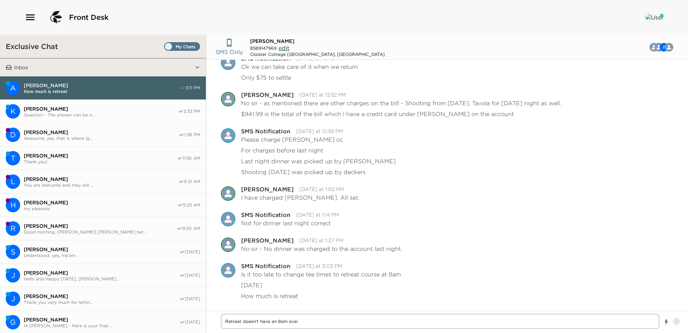
type textarea "x"
type textarea "Retreat doesn't have an 8am avail"
type textarea "x"
type textarea "Retreat doesn't have an 8am availa"
type textarea "x"
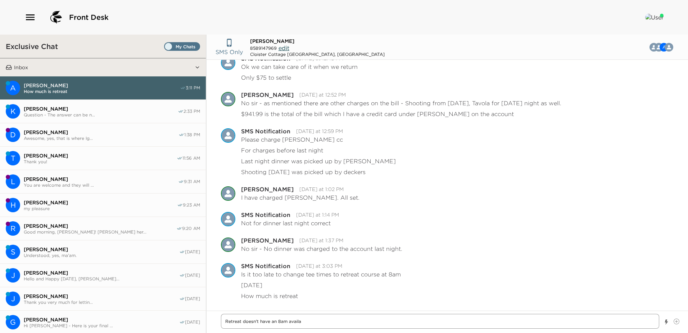
type textarea "Retreat doesn't have an 8am availab"
type textarea "x"
type textarea "Retreat doesn't have an 8am availabl"
type textarea "x"
type textarea "Retreat doesn't have an 8am available"
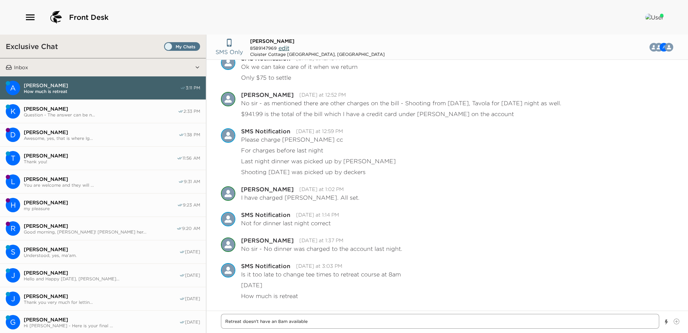
type textarea "x"
type textarea "Retreat doesn't have an 8am available"
type textarea "x"
type textarea "Retreat doesn't have an 8am available t"
type textarea "x"
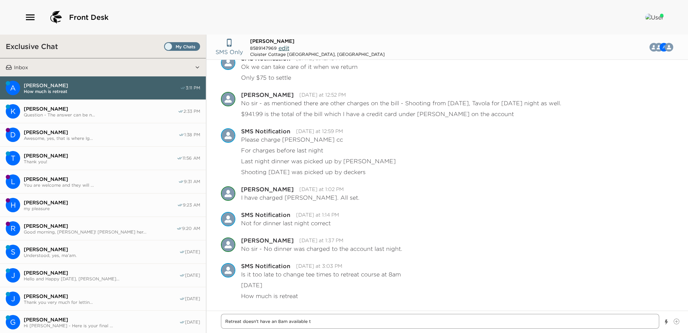
type textarea "Retreat doesn't have an 8am available to"
type textarea "x"
type textarea "Retreat doesn't have an 8am available tom"
type textarea "x"
type textarea "Retreat doesn't have an 8am available tomo"
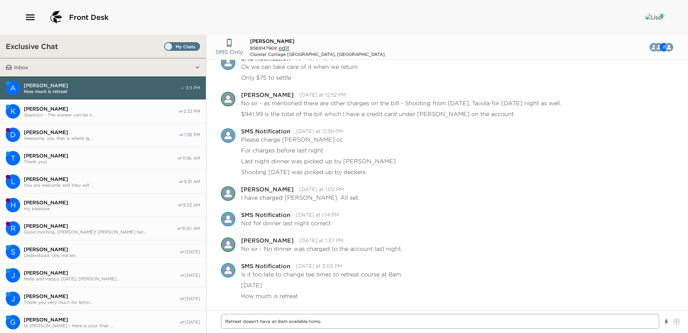
type textarea "x"
type textarea "Retreat doesn't have an 8am available tomor"
type textarea "x"
type textarea "Retreat doesn't have an 8am available tomorr"
type textarea "x"
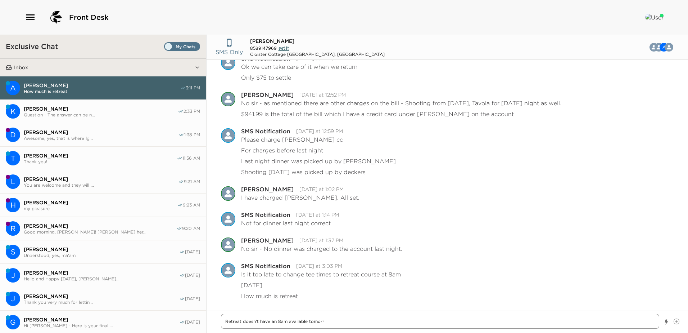
type textarea "Retreat doesn't have an 8am available tomorro"
type textarea "x"
type textarea "Retreat doesn't have an 8am available tomorrow"
type textarea "x"
type textarea "Retreat doesn't have an 8am available tomorrow"
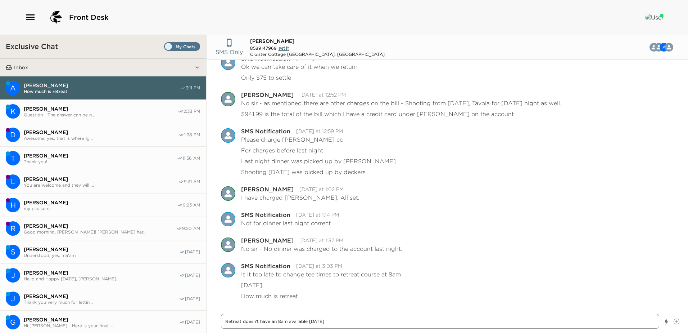
type textarea "x"
type textarea "Retreat doesn't have an 8am available tomorrow -"
type textarea "x"
type textarea "Retreat doesn't have an 8am available tomorrow -"
type textarea "x"
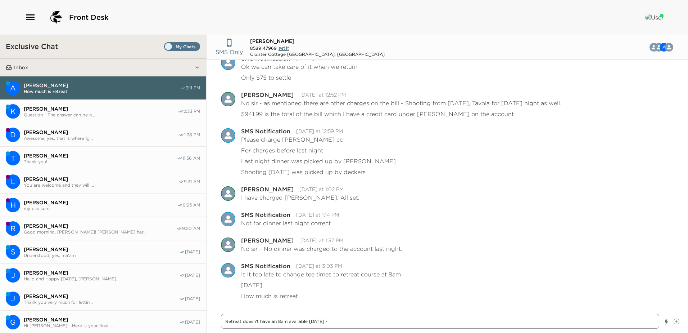
type textarea "Retreat doesn't have an 8am available tomorrow - T"
type textarea "x"
type textarea "Retreat doesn't have an 8am available tomorrow - Th"
type textarea "x"
type textarea "Retreat doesn't have an 8am available tomorrow - The"
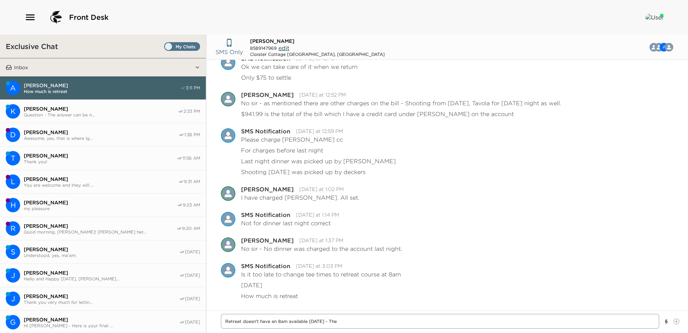
type textarea "x"
type textarea "Retreat doesn't have an 8am available tomorrow - They"
type textarea "x"
type textarea "Retreat doesn't have an 8am available tomorrow - They"
type textarea "x"
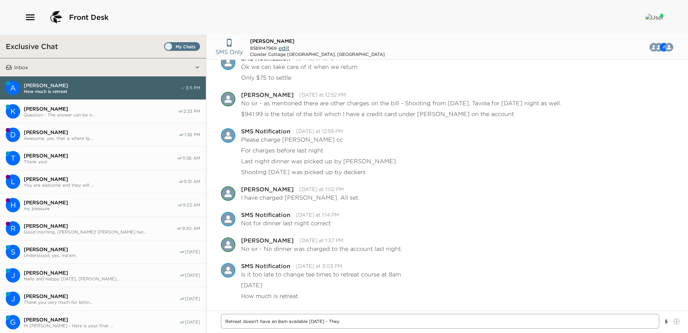
type textarea "Retreat doesn't have an 8am available tomorrow - They h"
type textarea "x"
type textarea "Retreat doesn't have an 8am available tomorrow - They ha"
type textarea "x"
type textarea "Retreat doesn't have an 8am available tomorrow - They hav"
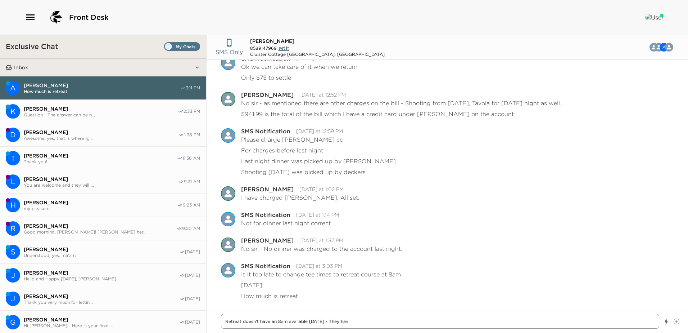
type textarea "x"
type textarea "Retreat doesn't have an 8am available tomorrow - They have"
type textarea "x"
type textarea "Retreat doesn't have an 8am available tomorrow - They have"
type textarea "x"
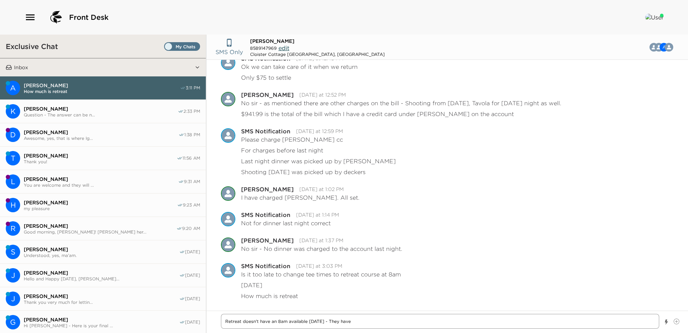
type textarea "Retreat doesn't have an 8am available tomorrow - They have a"
type textarea "x"
type textarea "Retreat doesn't have an 8am available tomorrow - They have an"
type textarea "x"
type textarea "Retreat doesn't have an 8am available tomorrow - They have an"
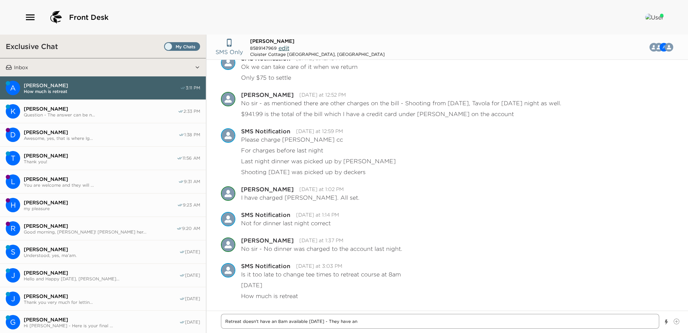
type textarea "x"
type textarea "Retreat doesn't have an 8am available tomorrow - They have an 8"
type textarea "x"
type textarea "Retreat doesn't have an 8am available tomorrow - They have an 8:"
type textarea "x"
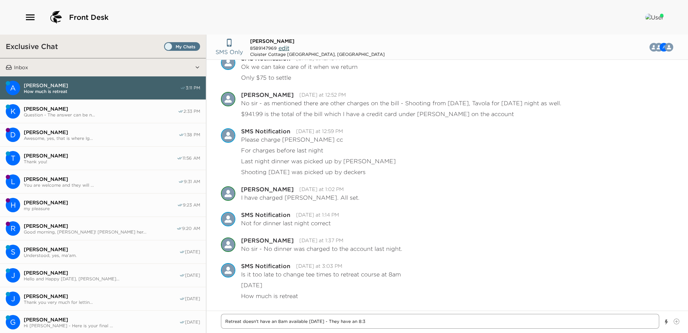
type textarea "Retreat doesn't have an 8am available tomorrow - They have an 8:30"
type textarea "x"
type textarea "Retreat doesn't have an 8am available tomorrow - They have an 8:30am"
type textarea "x"
type textarea "Retreat doesn't have an 8am available tomorrow - They have an 8:30am"
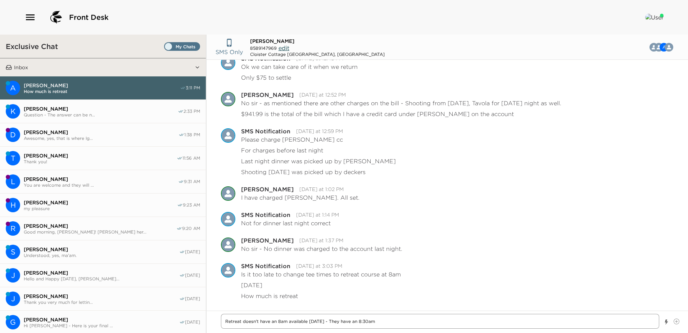
type textarea "x"
type textarea "Retreat doesn't have an 8am available tomorrow - They have an 8:30am b"
type textarea "x"
type textarea "Retreat doesn't have an 8am available tomorrow - They have an 8:30am bu"
type textarea "x"
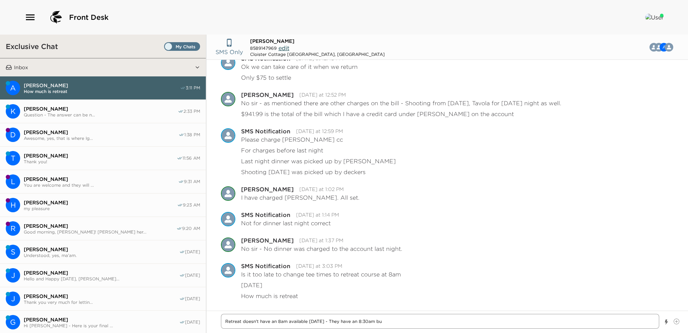
type textarea "Retreat doesn't have an 8am available tomorrow - They have an 8:30am but"
type textarea "x"
type textarea "Retreat doesn't have an 8am available tomorrow - They have an 8:30am but"
type textarea "x"
type textarea "Retreat doesn't have an 8am available tomorrow - They have an 8:30am but a"
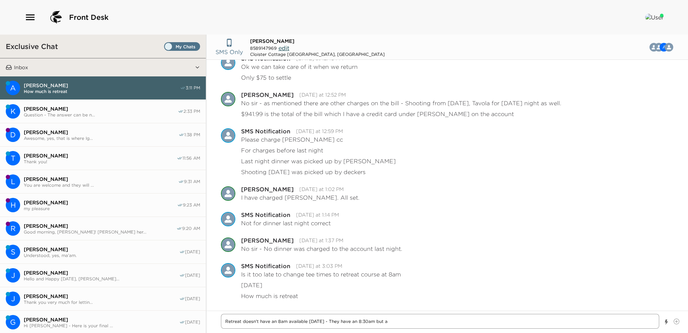
type textarea "x"
type textarea "Retreat doesn't have an 8am available tomorrow - They have an 8:30am but a"
type textarea "x"
type textarea "Retreat doesn't have an 8am available tomorrow - They have an 8:30am but a s"
type textarea "x"
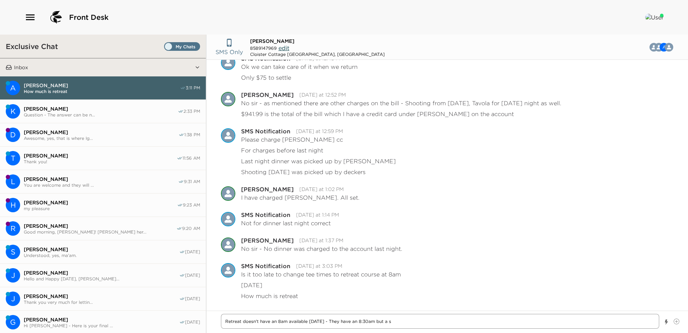
type textarea "Retreat doesn't have an 8am available tomorrow - They have an 8:30am but a st"
type textarea "x"
type textarea "Retreat doesn't have an 8am available tomorrow - They have an 8:30am but a sta"
type textarea "x"
type textarea "Retreat doesn't have an 8am available tomorrow - They have an 8:30am but a star"
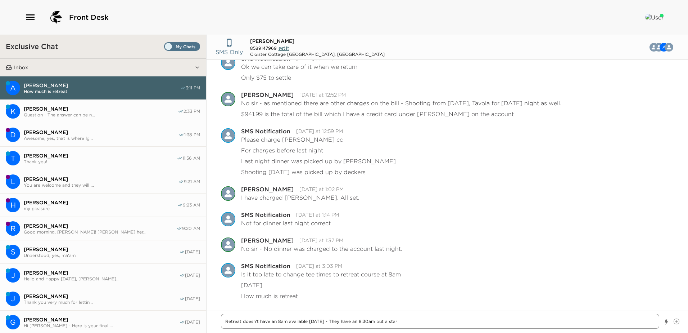
type textarea "x"
type textarea "Retreat doesn't have an 8am available tomorrow - They have an 8:30am but a start"
type textarea "x"
type textarea "Retreat doesn't have an 8am available tomorrow - They have an 8:30am but a start"
type textarea "x"
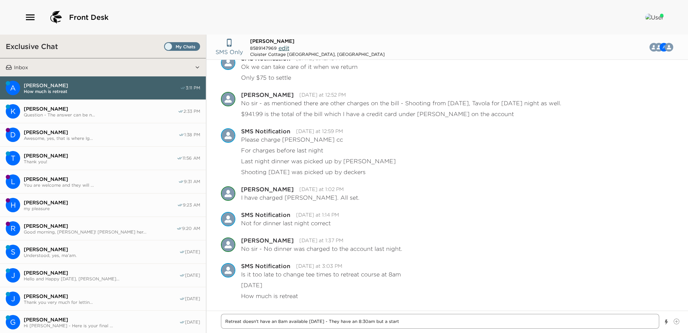
type textarea "Retreat doesn't have an 8am available tomorrow - They have an 8:30am but a star…"
type textarea "x"
type textarea "Retreat doesn't have an 8am available tomorrow - They have an 8:30am but a star…"
type textarea "x"
type textarea "Retreat doesn't have an 8am available tomorrow - They have an 8:30am but a star…"
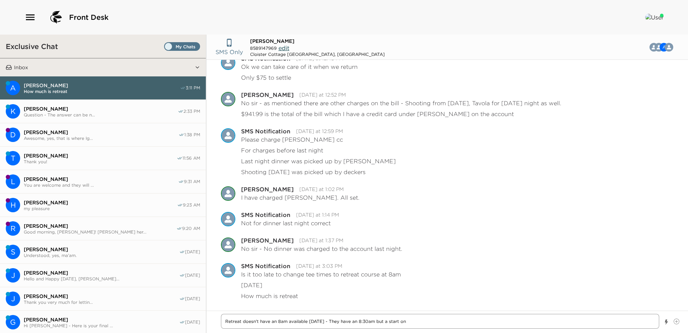
type textarea "x"
type textarea "Retreat doesn't have an 8am available tomorrow - They have an 8:30am but a star…"
type textarea "x"
type textarea "Retreat doesn't have an 8am available tomorrow - They have an 8:30am but a star…"
type textarea "x"
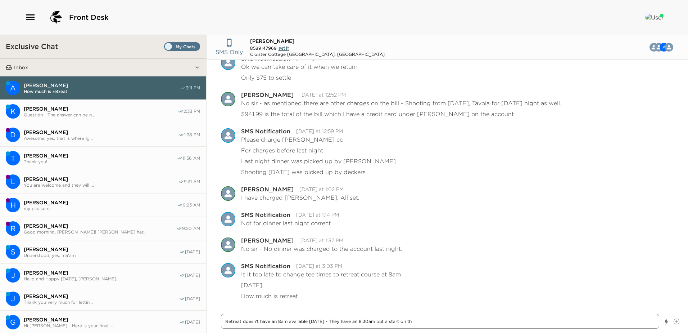
type textarea "Retreat doesn't have an 8am available tomorrow - They have an 8:30am but a star…"
type textarea "x"
type textarea "Retreat doesn't have an 8am available tomorrow - They have an 8:30am but a star…"
type textarea "x"
type textarea "Retreat doesn't have an 8am available tomorrow - They have an 8:30am but a star…"
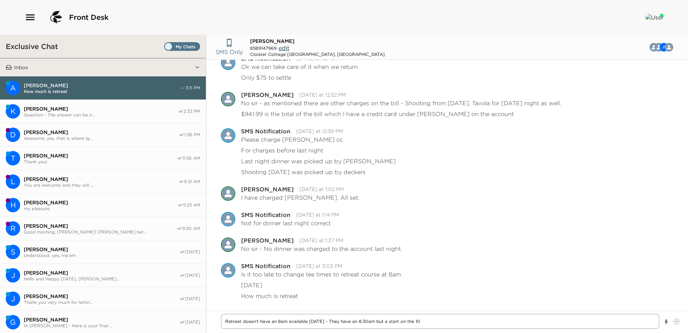
type textarea "x"
type textarea "Retreat doesn't have an 8am available tomorrow - They have an 8:30am but a star…"
type textarea "x"
type textarea "Retreat doesn't have an 8am available tomorrow - They have an 8:30am but a star…"
type textarea "x"
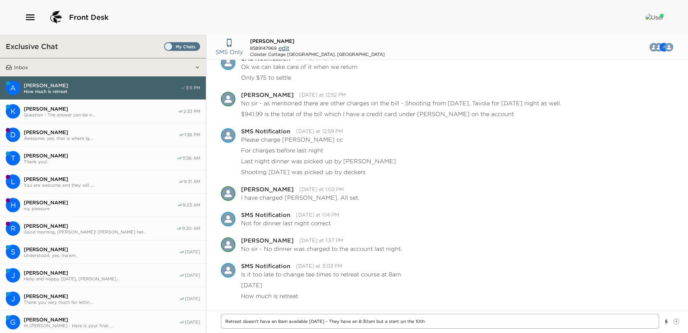
type textarea "Retreat doesn't have an 8am available tomorrow - They have an 8:30am but a star…"
type textarea "x"
type textarea "Retreat doesn't have an 8am available tomorrow - They have an 8:30am but a star…"
type textarea "x"
type textarea "Retreat doesn't have an 8am available tomorrow - They have an 8:30am but a star…"
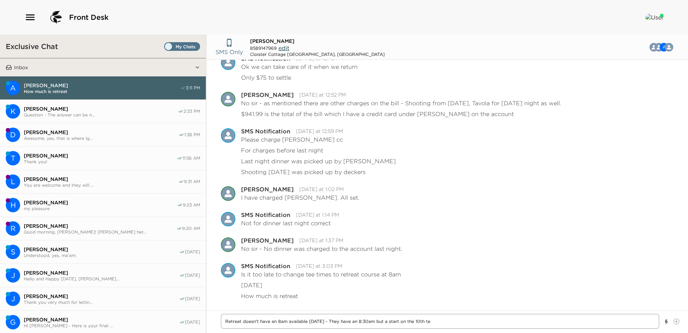
type textarea "x"
type textarea "Retreat doesn't have an 8am available tomorrow - They have an 8:30am but a star…"
type textarea "x"
type textarea "Retreat doesn't have an 8am available tomorrow - They have an 8:30am but a star…"
type textarea "x"
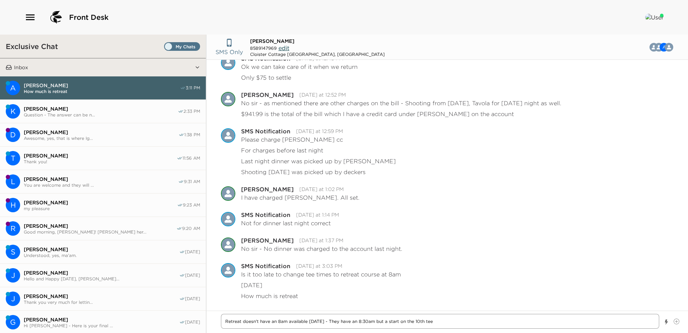
type textarea "Retreat doesn't have an 8am available tomorrow - They have an 8:30am but a star…"
type textarea "x"
type textarea "Retreat doesn't have an 8am available tomorrow - They have an 8:30am but a star…"
type textarea "x"
type textarea "Retreat doesn't have an 8am available tomorrow - They have an 8:30am but a star…"
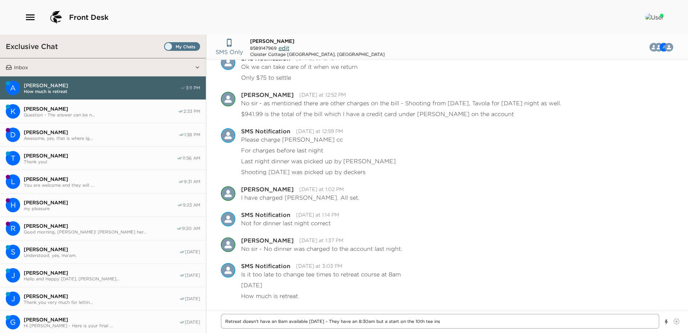
type textarea "x"
type textarea "Retreat doesn't have an 8am available tomorrow - They have an 8:30am but a star…"
type textarea "x"
type textarea "Retreat doesn't have an 8am available tomorrow - They have an 8:30am but a star…"
type textarea "x"
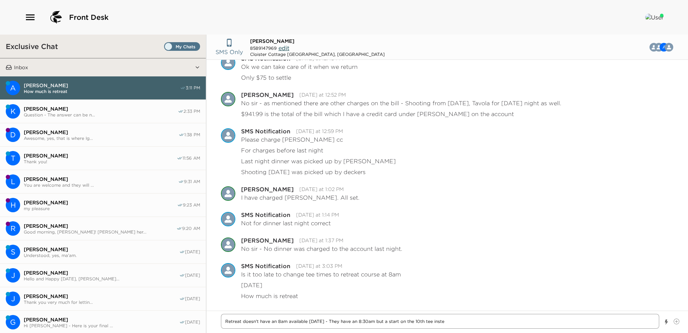
type textarea "Retreat doesn't have an 8am available tomorrow - They have an 8:30am but a star…"
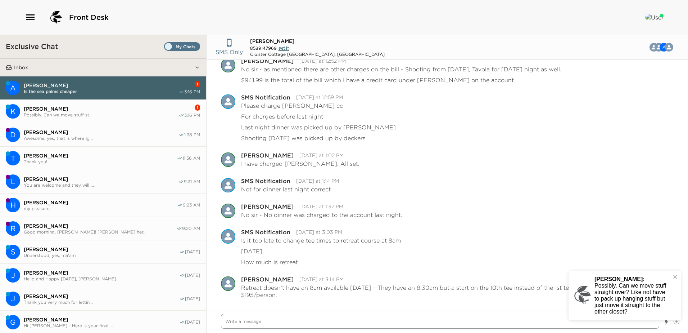
scroll to position [838, 0]
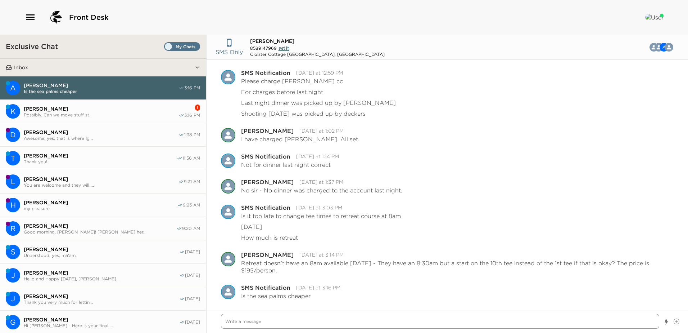
click at [230, 323] on textarea "Write a message" at bounding box center [440, 321] width 438 height 15
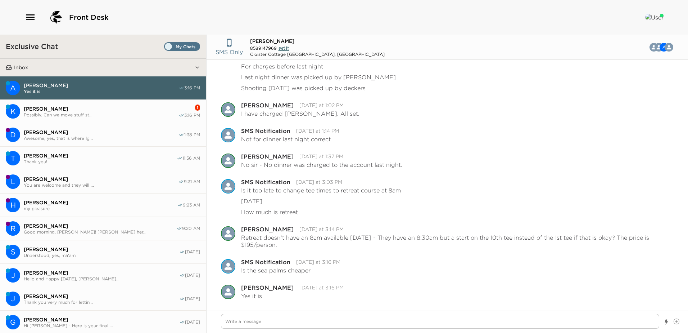
click at [66, 112] on span "Possibly. Can we move stuff st..." at bounding box center [101, 114] width 155 height 5
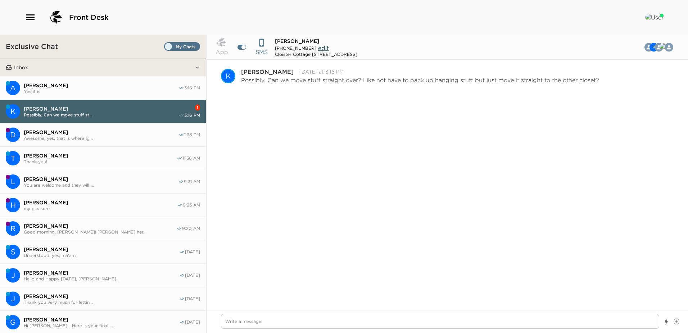
scroll to position [796, 0]
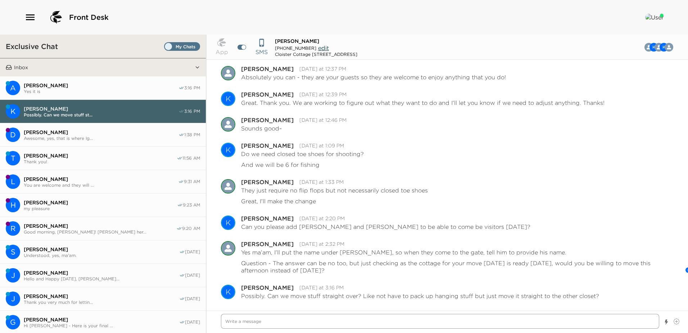
drag, startPoint x: 235, startPoint y: 323, endPoint x: 265, endPoint y: 326, distance: 30.7
click at [239, 323] on textarea "Write a message" at bounding box center [440, 321] width 438 height 15
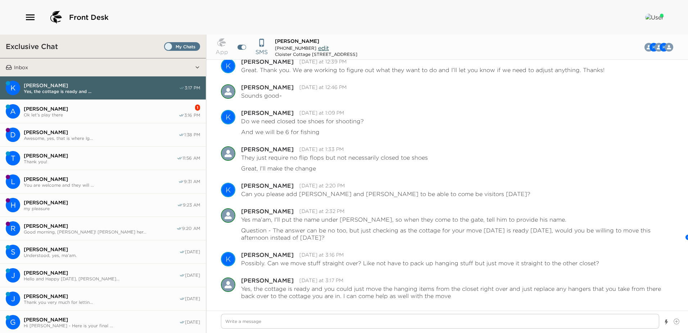
click at [78, 112] on span "Ok let's play there" at bounding box center [101, 114] width 155 height 5
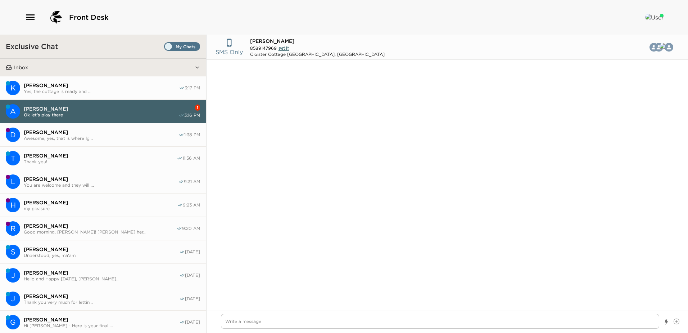
scroll to position [1180, 0]
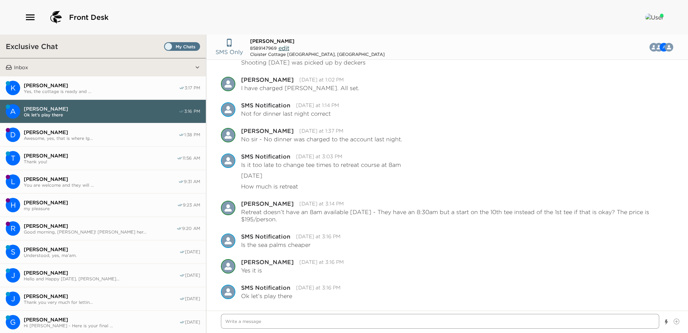
drag, startPoint x: 227, startPoint y: 321, endPoint x: 300, endPoint y: 315, distance: 72.9
click at [229, 321] on textarea "Write a message" at bounding box center [440, 321] width 438 height 15
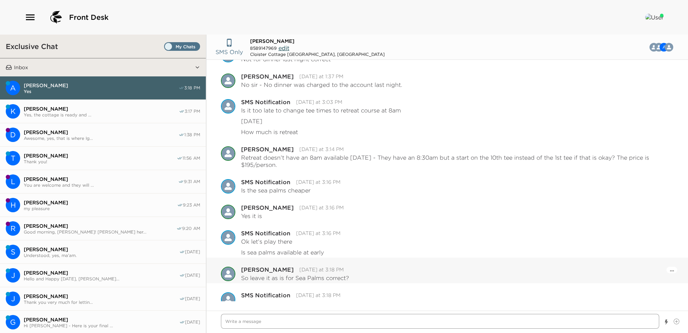
scroll to position [1242, 0]
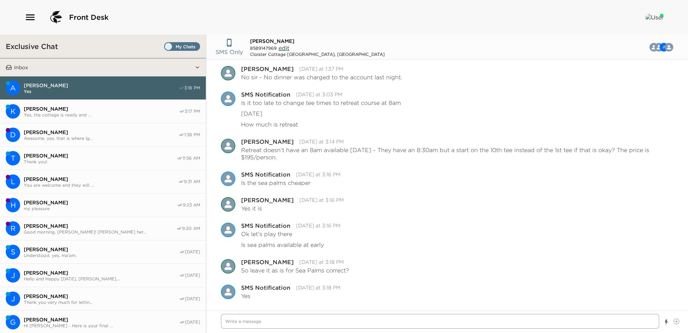
click at [235, 320] on textarea "Write a message" at bounding box center [440, 321] width 438 height 15
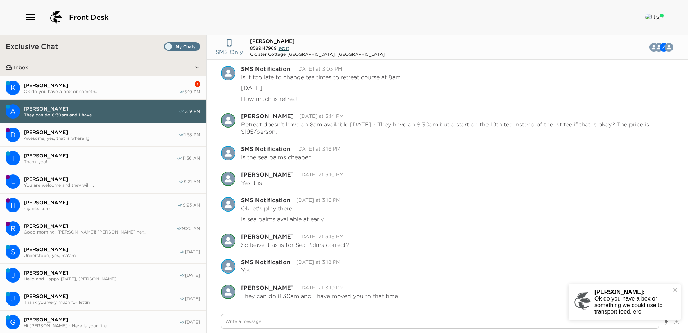
click at [111, 87] on span "Kate Weber" at bounding box center [101, 85] width 155 height 6
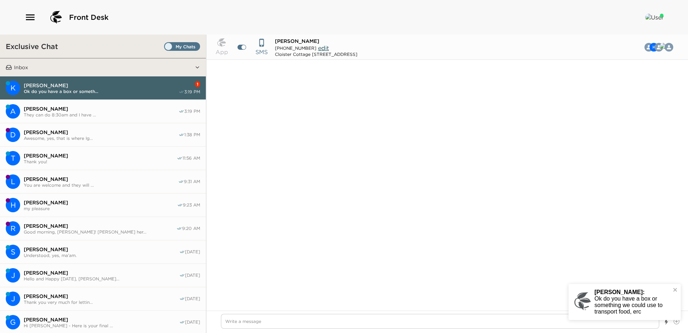
scroll to position [855, 0]
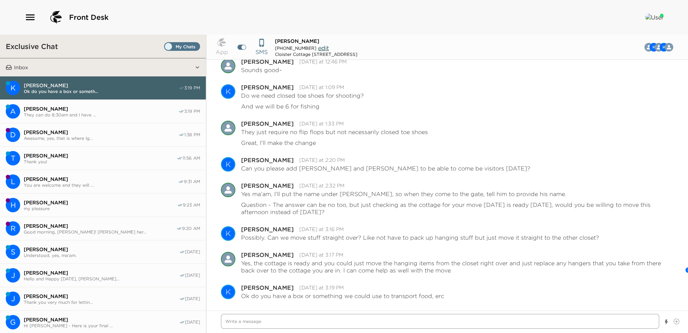
click at [233, 322] on textarea "Write a message" at bounding box center [440, 321] width 438 height 15
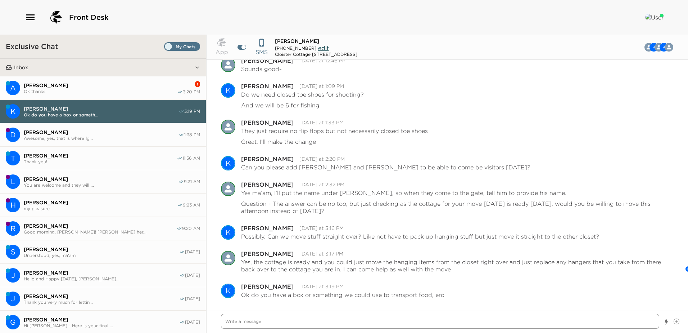
scroll to position [880, 0]
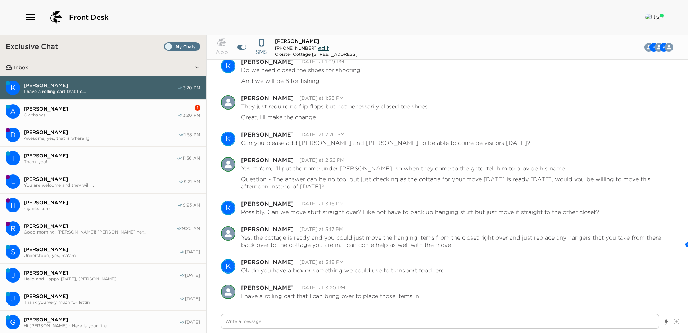
click at [65, 117] on button "A Andy Sassine Ok thanks 1 3:20 PM" at bounding box center [103, 111] width 206 height 23
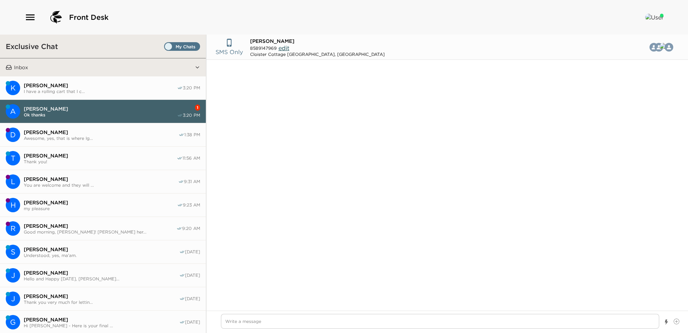
scroll to position [1308, 0]
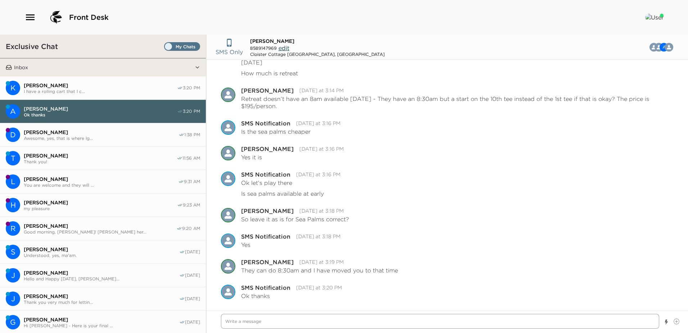
click at [234, 320] on textarea "Write a message" at bounding box center [440, 321] width 438 height 15
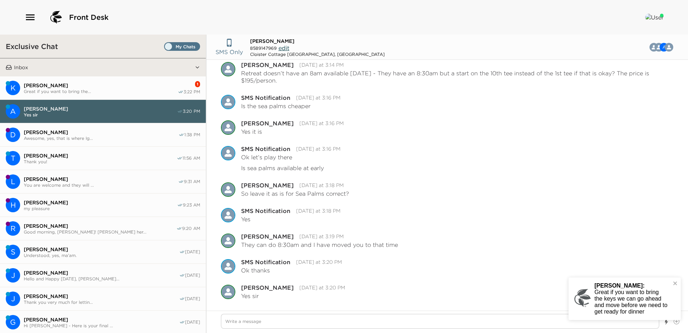
click at [86, 92] on span "Great if you want to bring the..." at bounding box center [101, 91] width 154 height 5
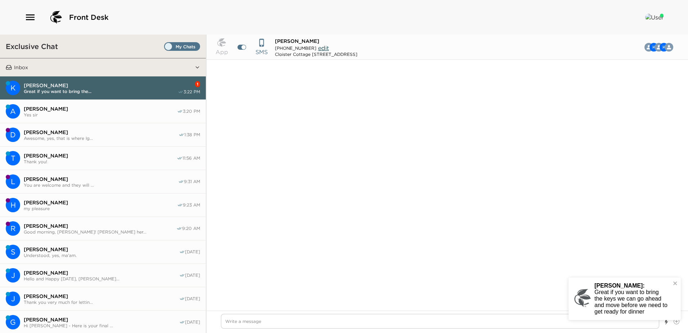
scroll to position [921, 0]
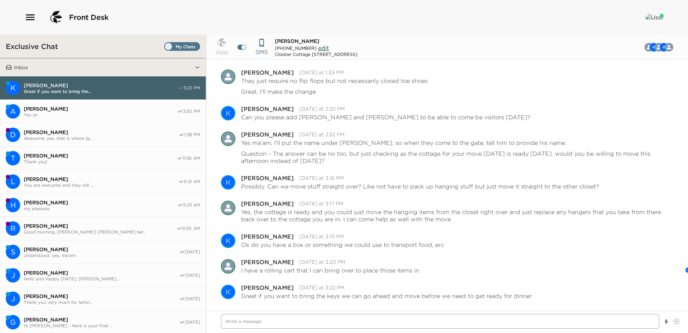
click at [230, 320] on textarea "Write a message" at bounding box center [440, 321] width 438 height 15
